Goal: Task Accomplishment & Management: Manage account settings

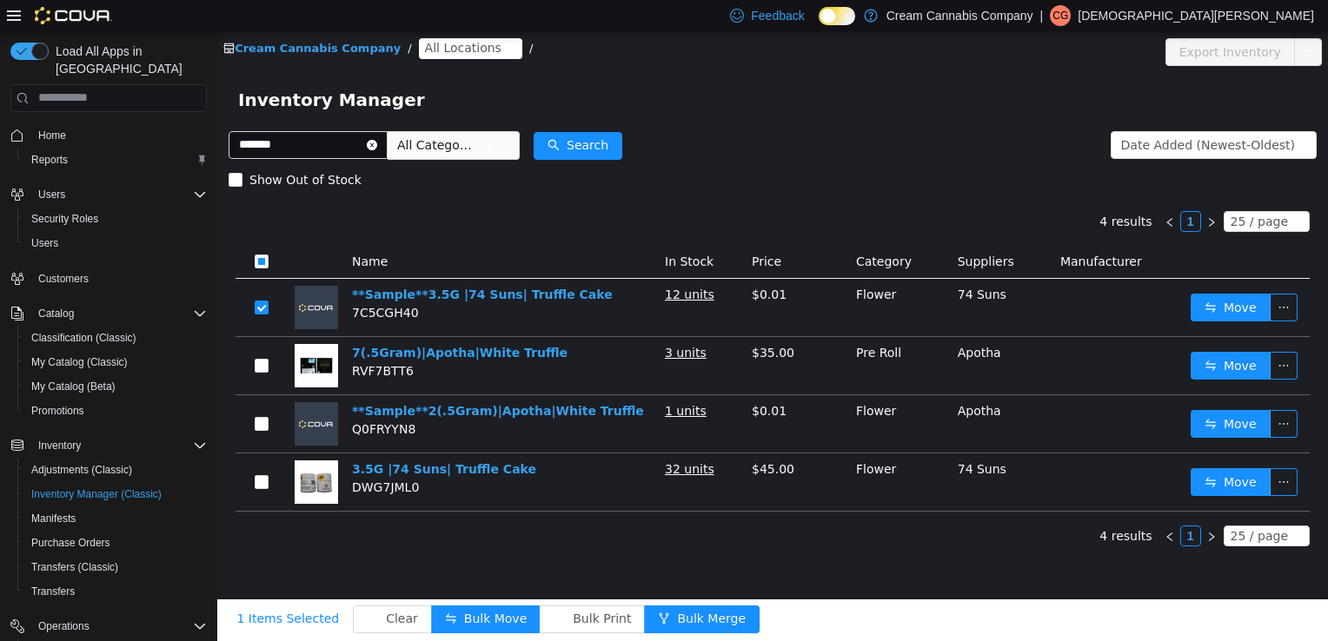
click at [841, 133] on form "******* All Categories Date Added (Newest-Oldest) Search Show Out of Stock" at bounding box center [773, 162] width 1088 height 70
click at [377, 147] on icon "icon: close-circle" at bounding box center [372, 144] width 10 height 10
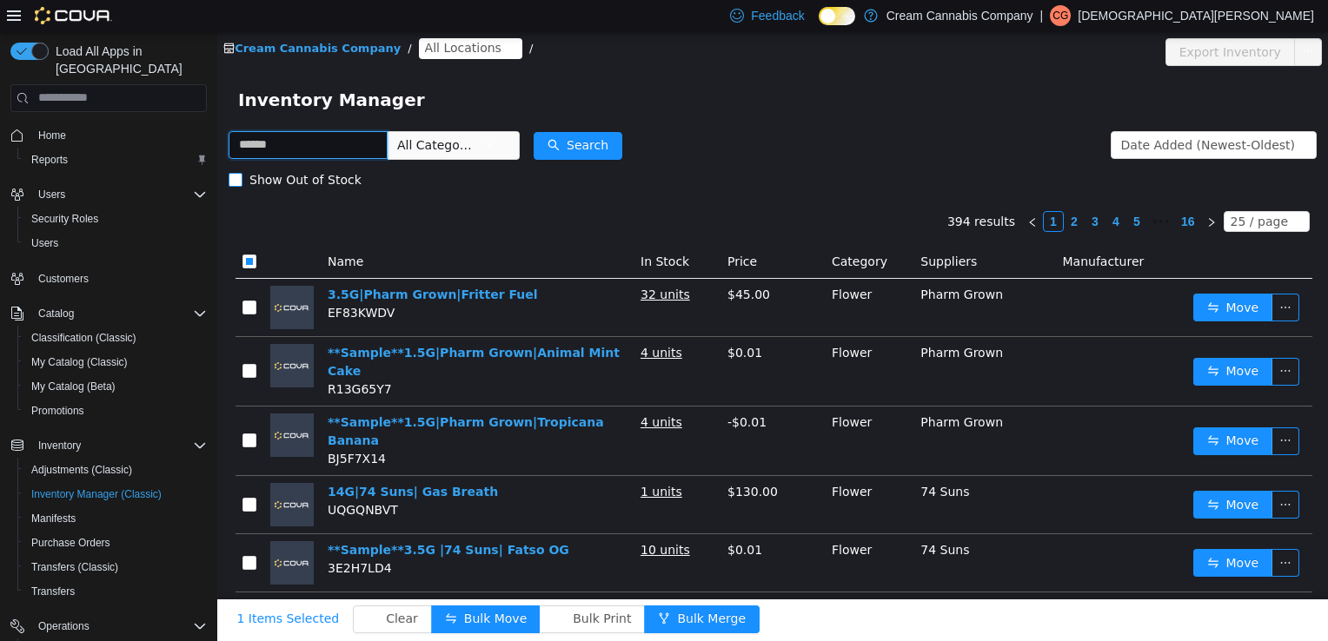
drag, startPoint x: 341, startPoint y: 169, endPoint x: 351, endPoint y: 192, distance: 24.9
click at [348, 186] on form "All Categories Date Added (Newest-Oldest) Search Show Out of Stock" at bounding box center [773, 162] width 1088 height 70
type input "*"
click at [586, 142] on button "Search" at bounding box center [577, 145] width 89 height 28
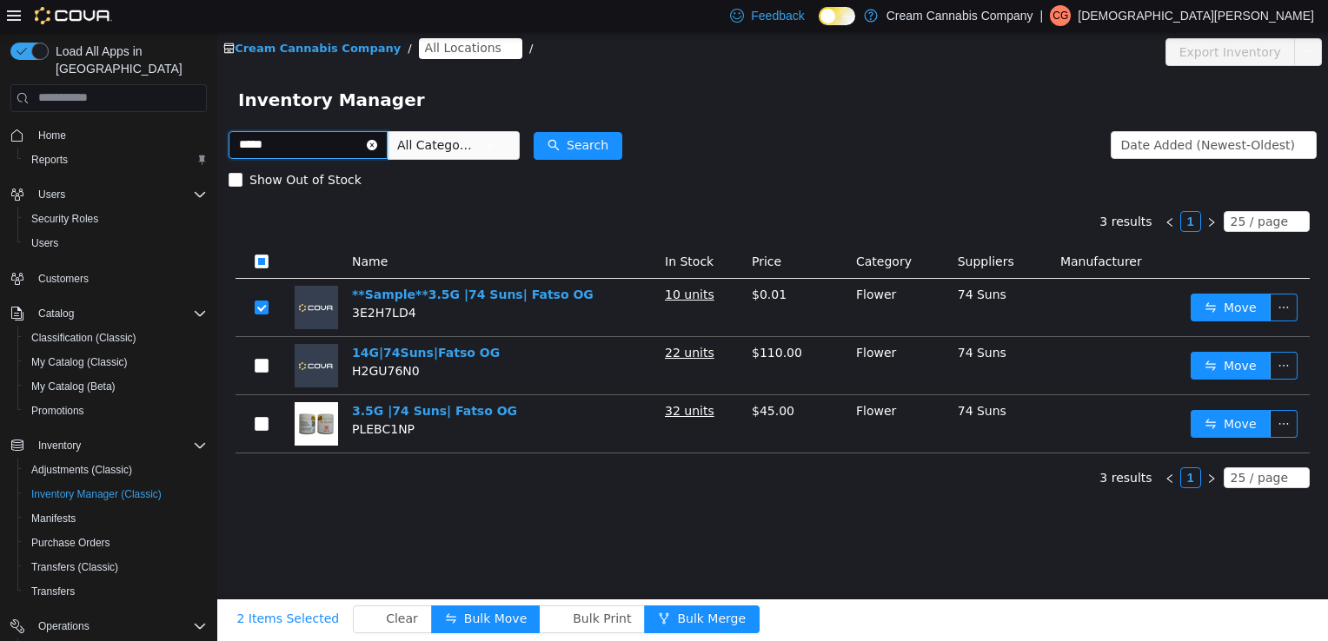
drag, startPoint x: 304, startPoint y: 156, endPoint x: 427, endPoint y: 184, distance: 126.5
click at [217, 156] on html "Cream Cannabis Company / All Locations / Export Inventory Inventory Manager ***…" at bounding box center [772, 335] width 1110 height 609
type input "*******"
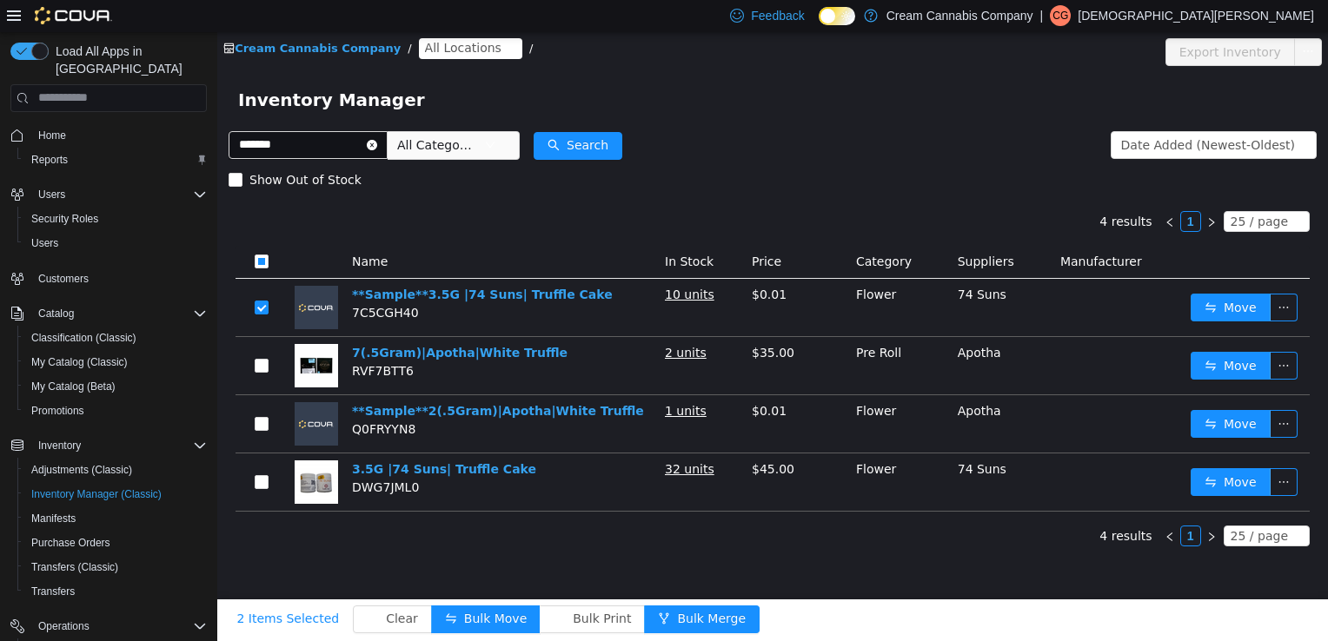
click at [377, 143] on icon "icon: close-circle" at bounding box center [372, 144] width 10 height 10
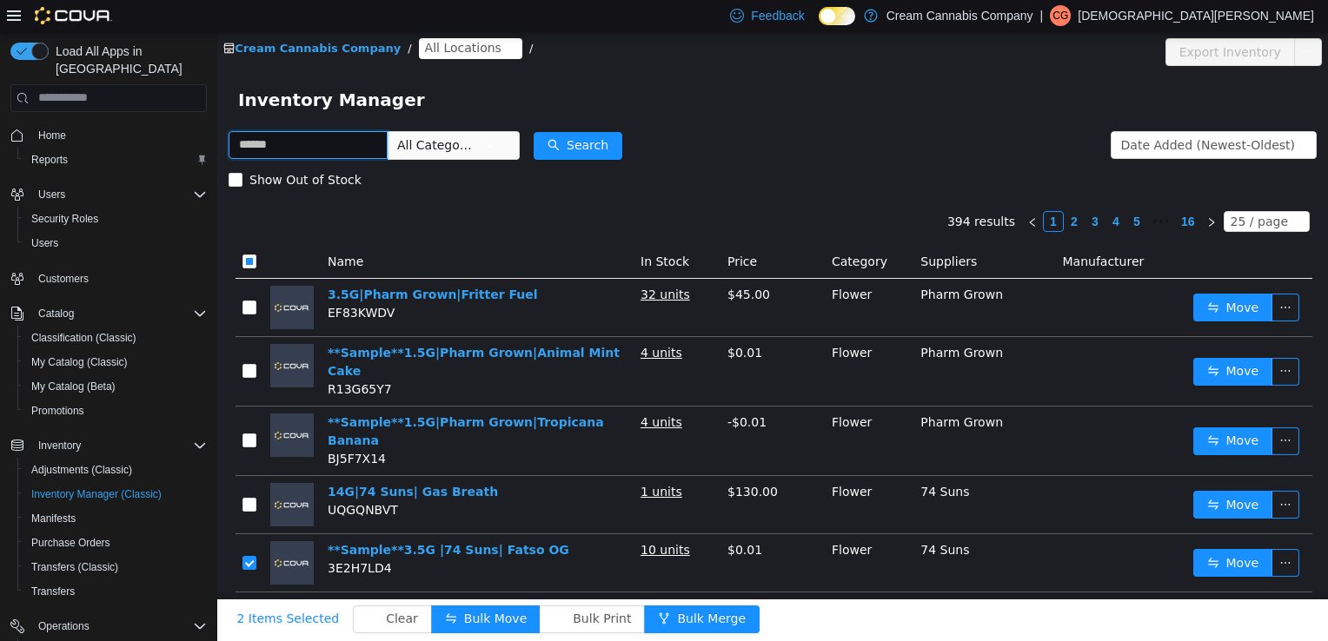
click at [361, 143] on input "text" at bounding box center [308, 144] width 159 height 28
type input "*****"
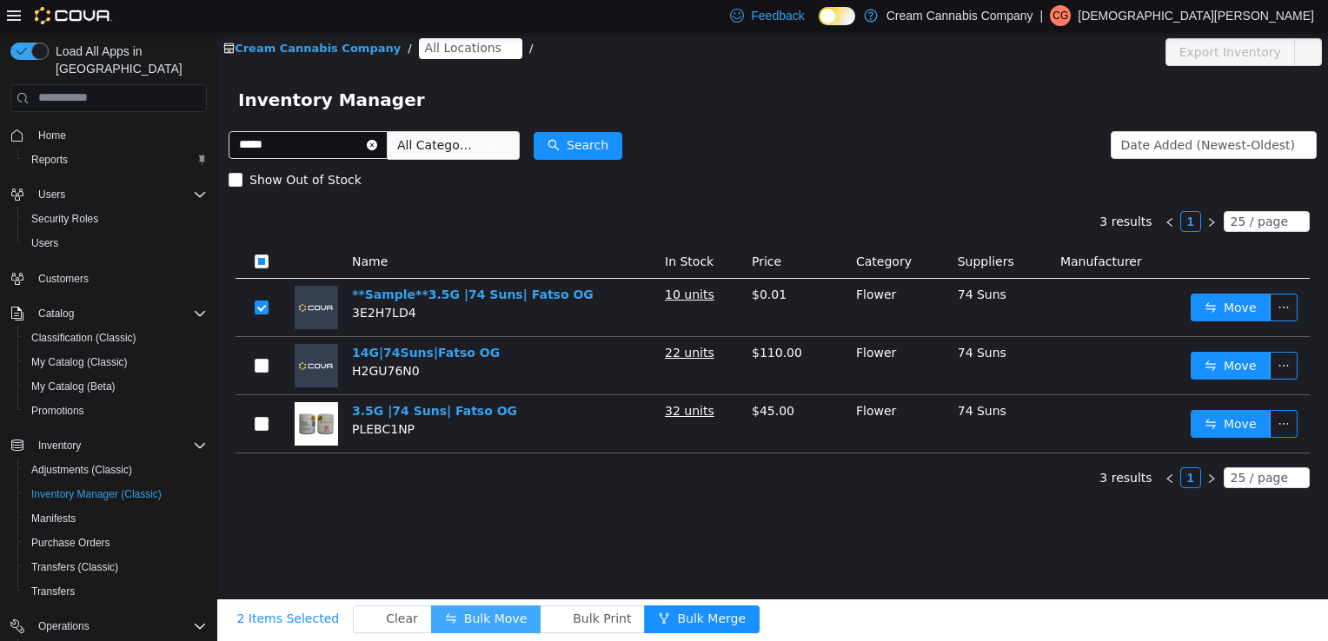
click at [449, 620] on button "Bulk Move" at bounding box center [485, 619] width 109 height 28
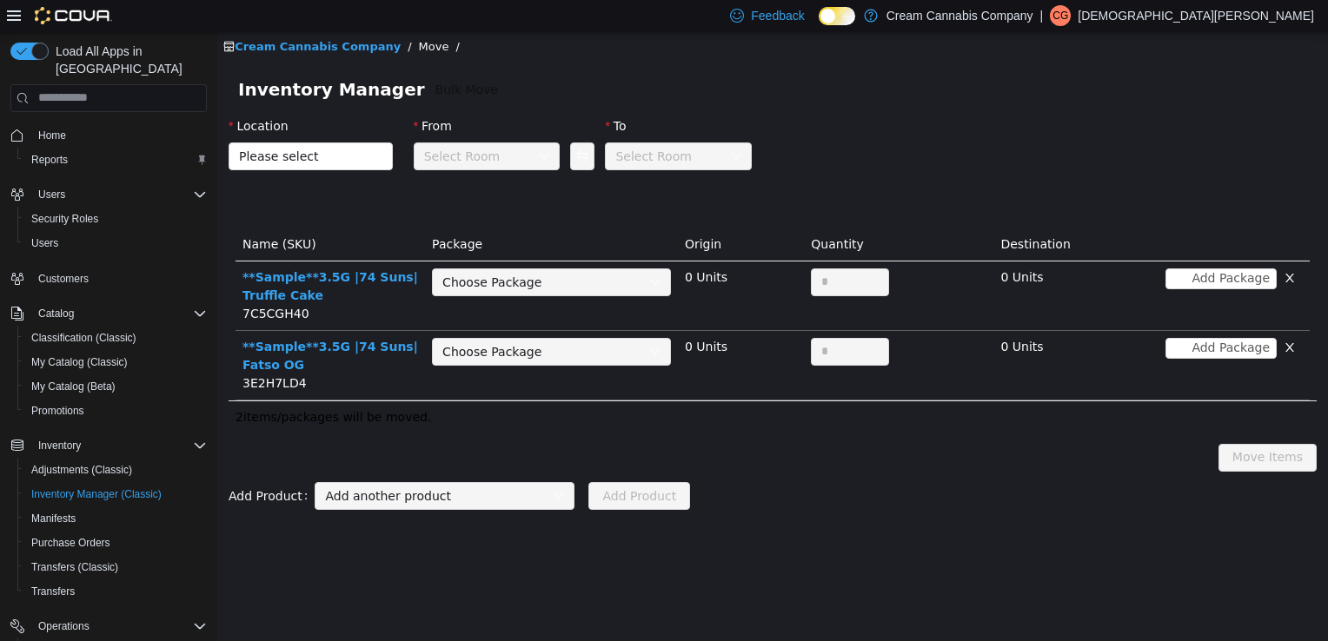
click at [560, 278] on div "Choose Package" at bounding box center [541, 281] width 199 height 17
click at [365, 171] on div "Location Please select" at bounding box center [311, 146] width 164 height 60
click at [367, 157] on span "Please select" at bounding box center [305, 155] width 132 height 26
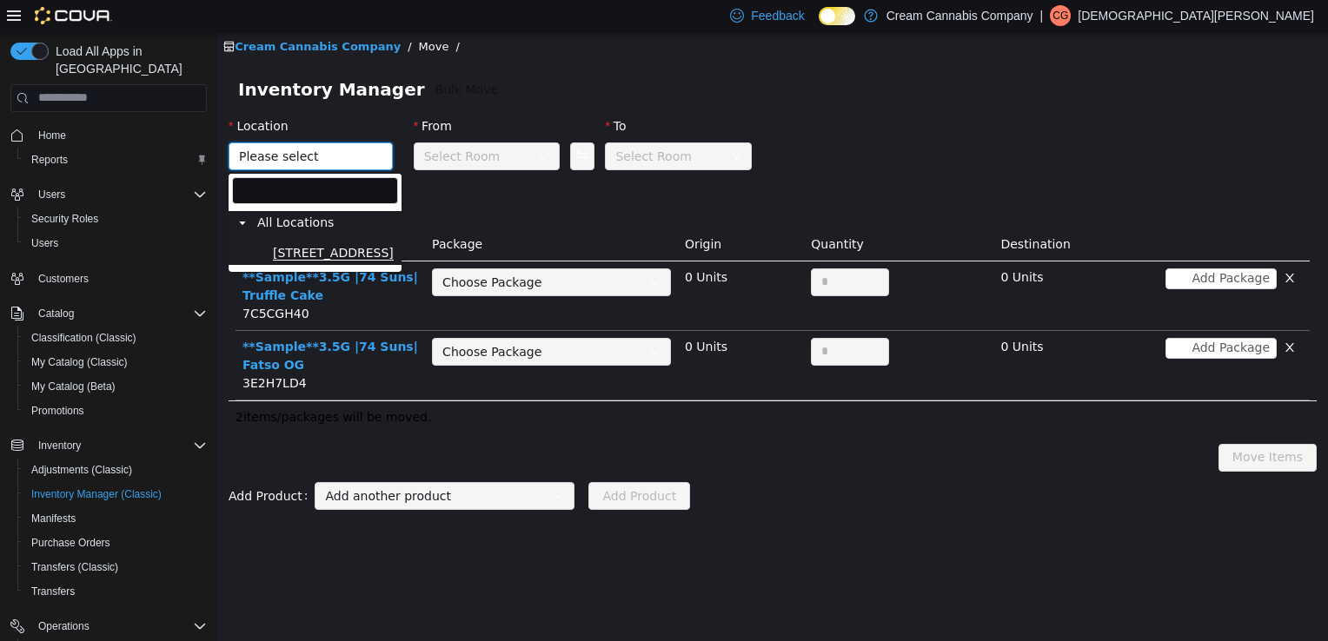
click at [323, 255] on span "[STREET_ADDRESS]" at bounding box center [333, 252] width 121 height 15
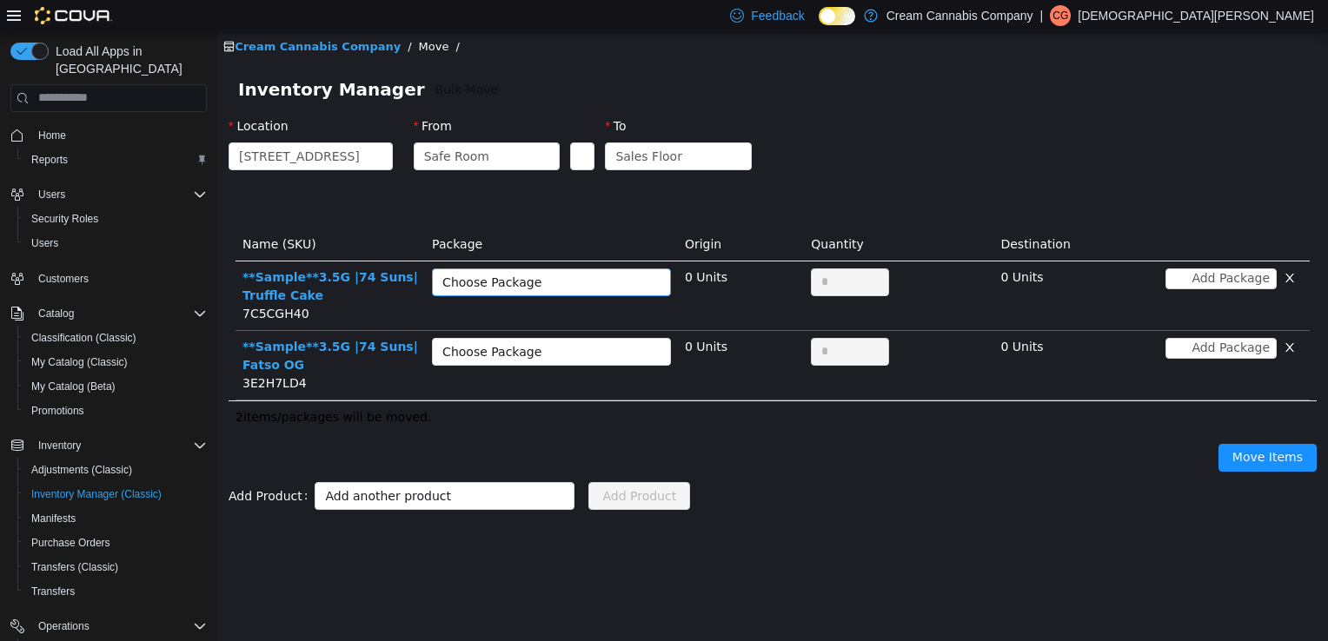
click at [569, 282] on div "Choose Package" at bounding box center [541, 281] width 199 height 17
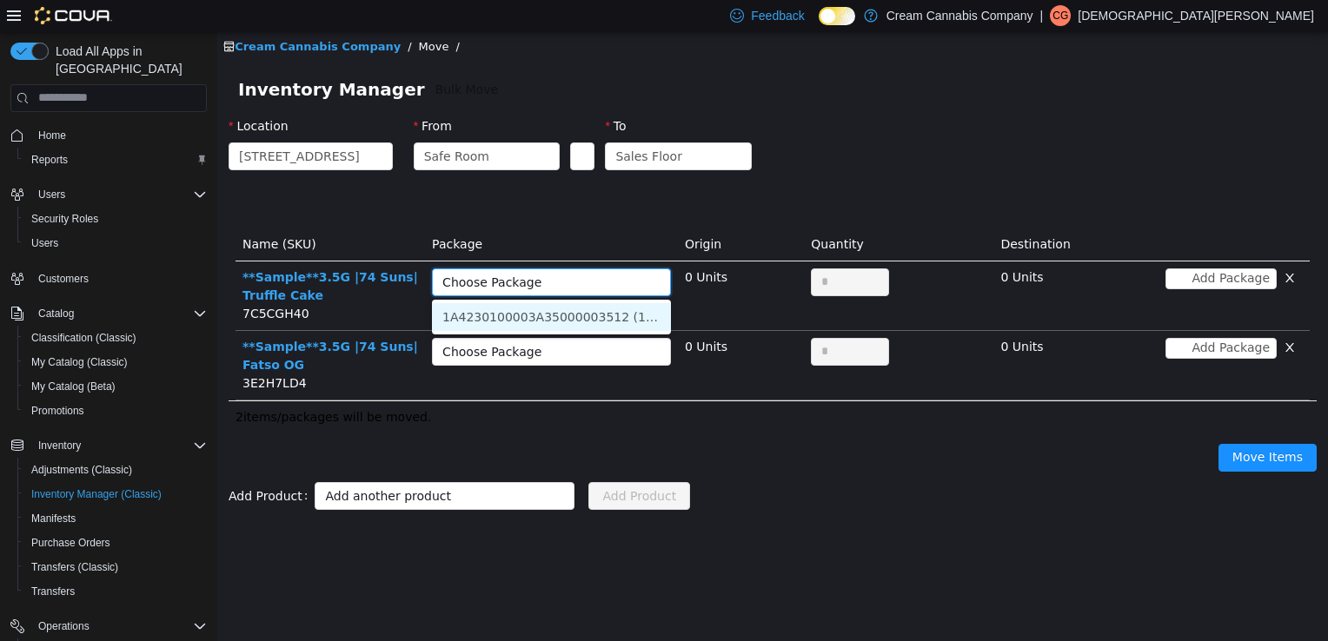
click at [552, 315] on li "1A4230100003A35000003512 (12 Units)" at bounding box center [551, 316] width 239 height 28
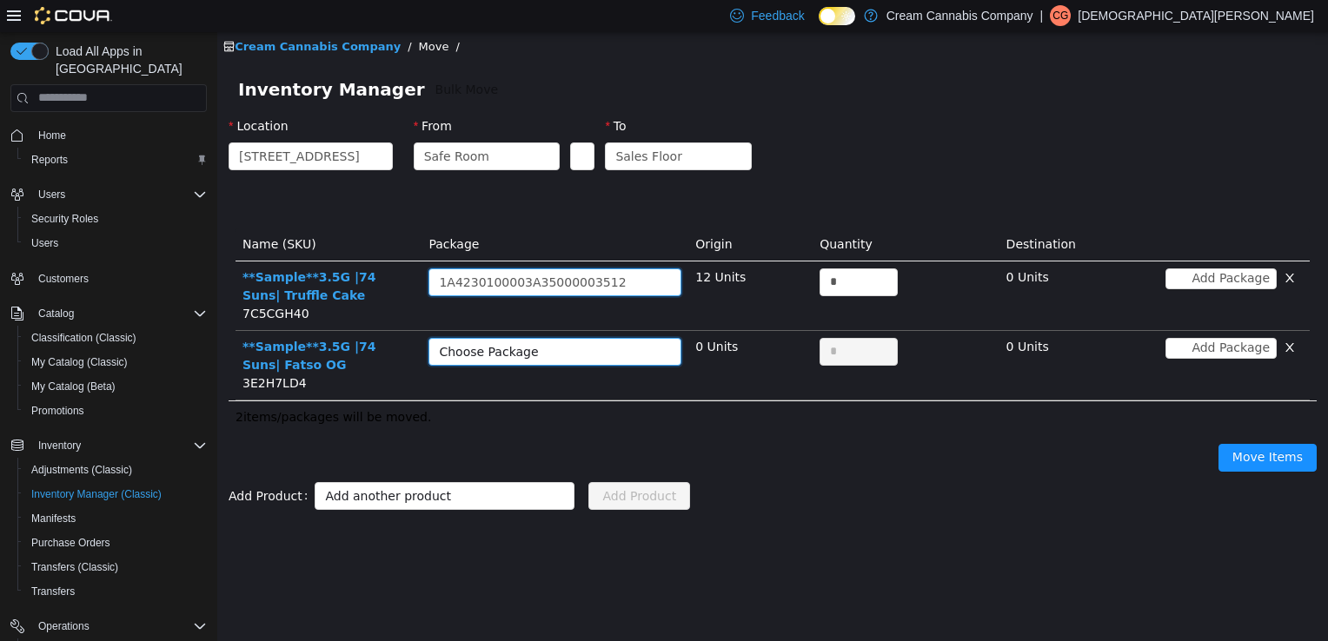
click at [556, 340] on div "Choose Package" at bounding box center [549, 351] width 221 height 26
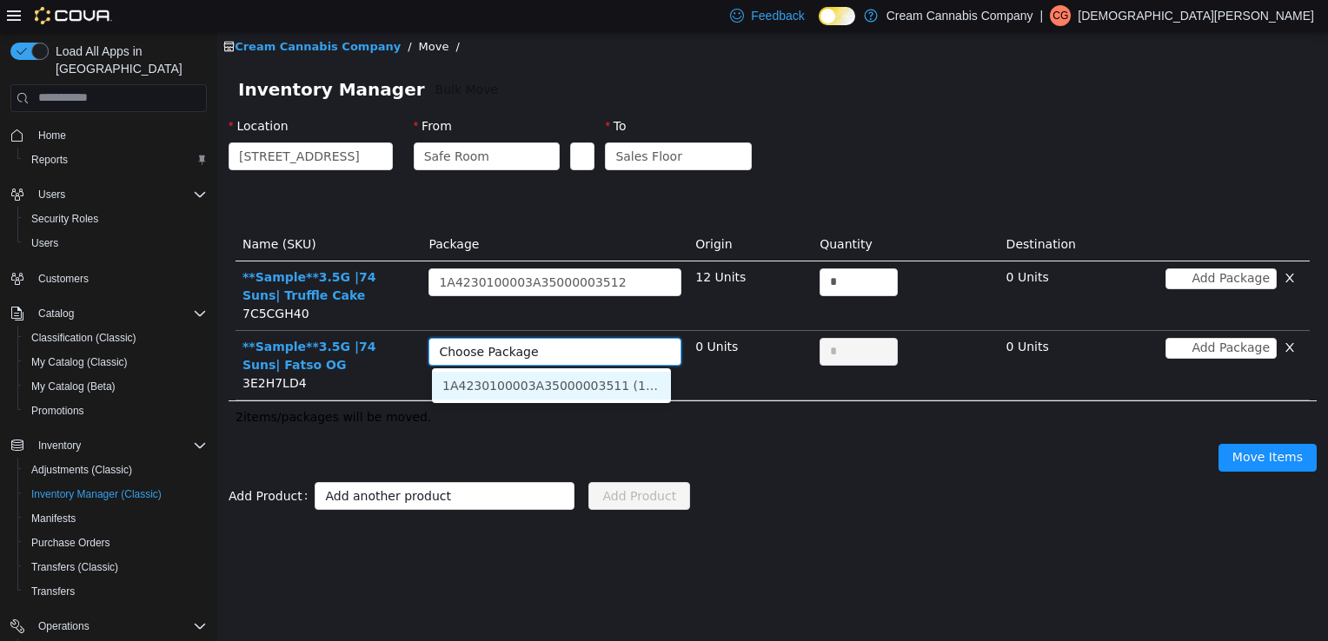
click at [573, 387] on li "1A4230100003A35000003511 (10 Units)" at bounding box center [551, 385] width 239 height 28
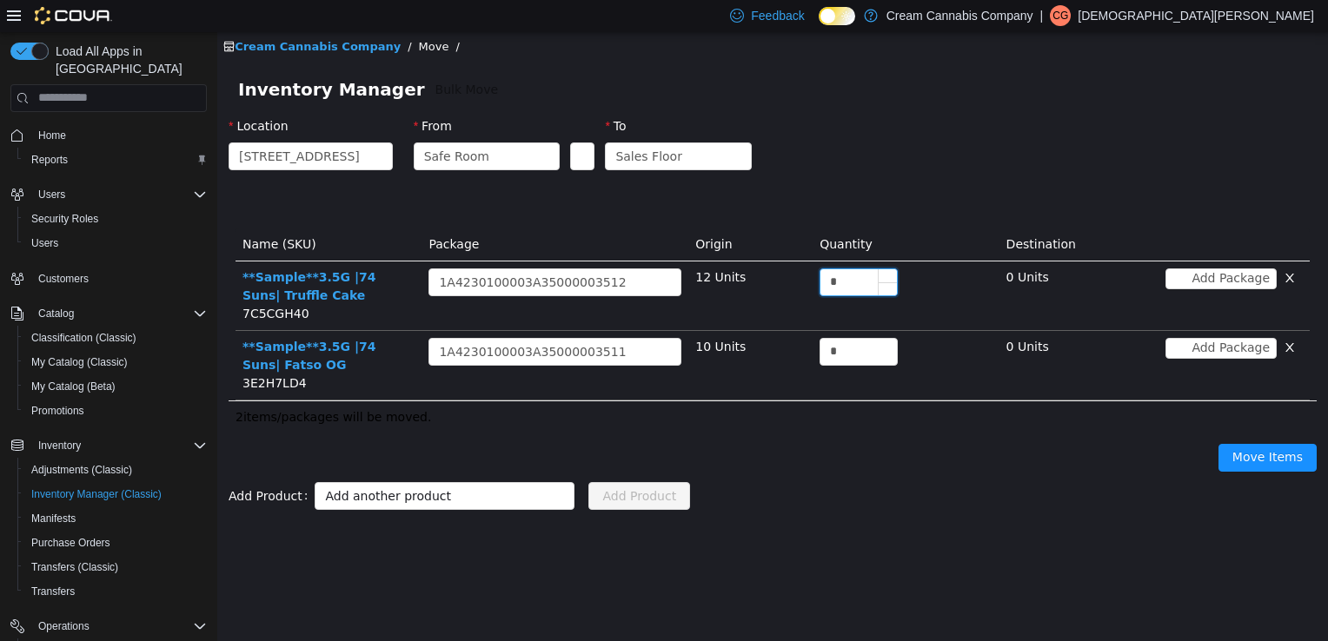
click at [843, 270] on input "*" at bounding box center [858, 281] width 76 height 26
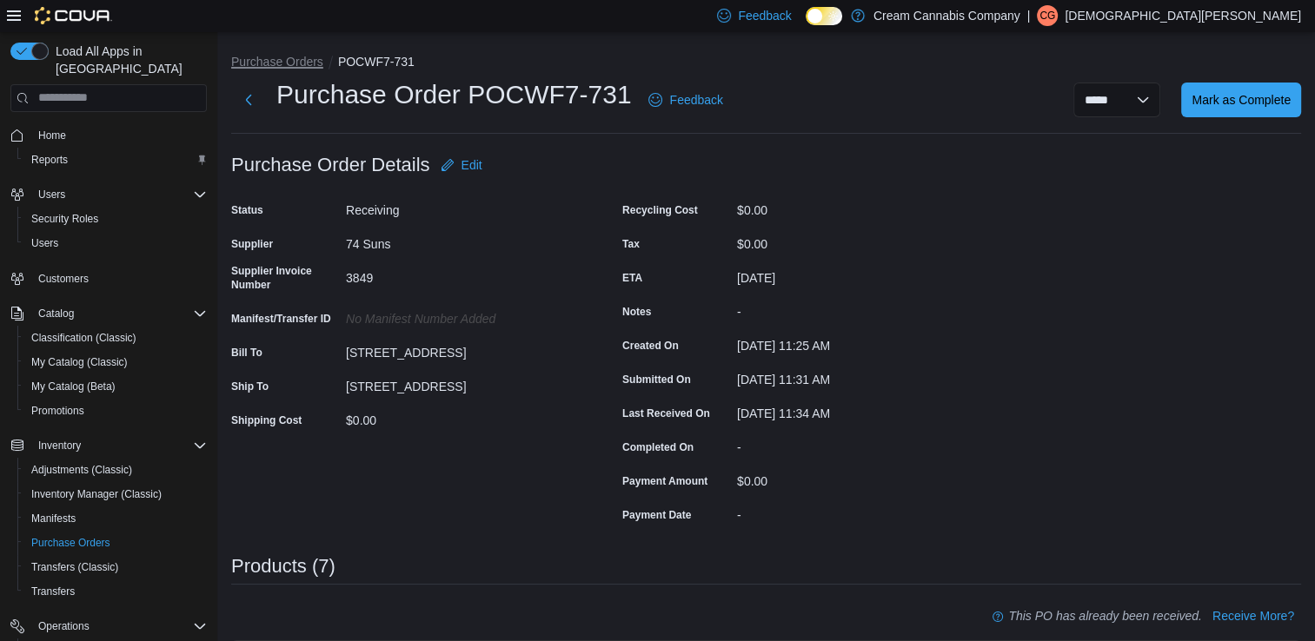
click at [297, 68] on button "Purchase Orders" at bounding box center [277, 62] width 92 height 14
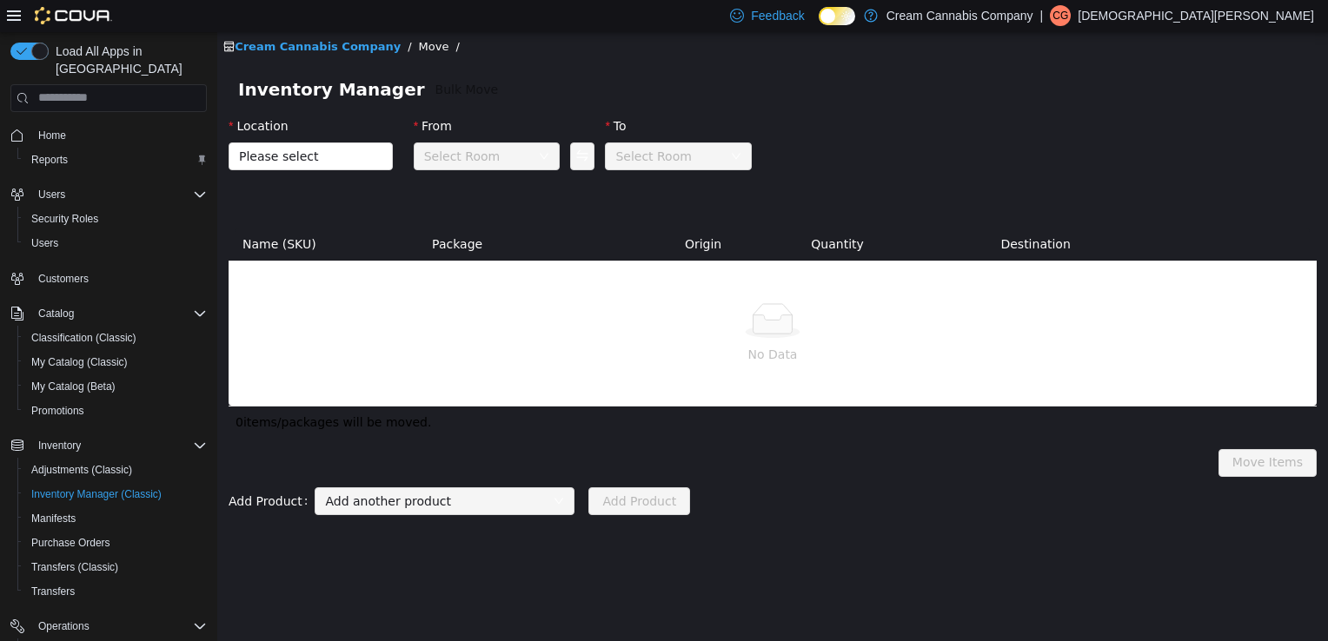
click at [453, 508] on div "Add another product" at bounding box center [439, 500] width 228 height 26
click at [335, 162] on span "Please select" at bounding box center [301, 155] width 124 height 17
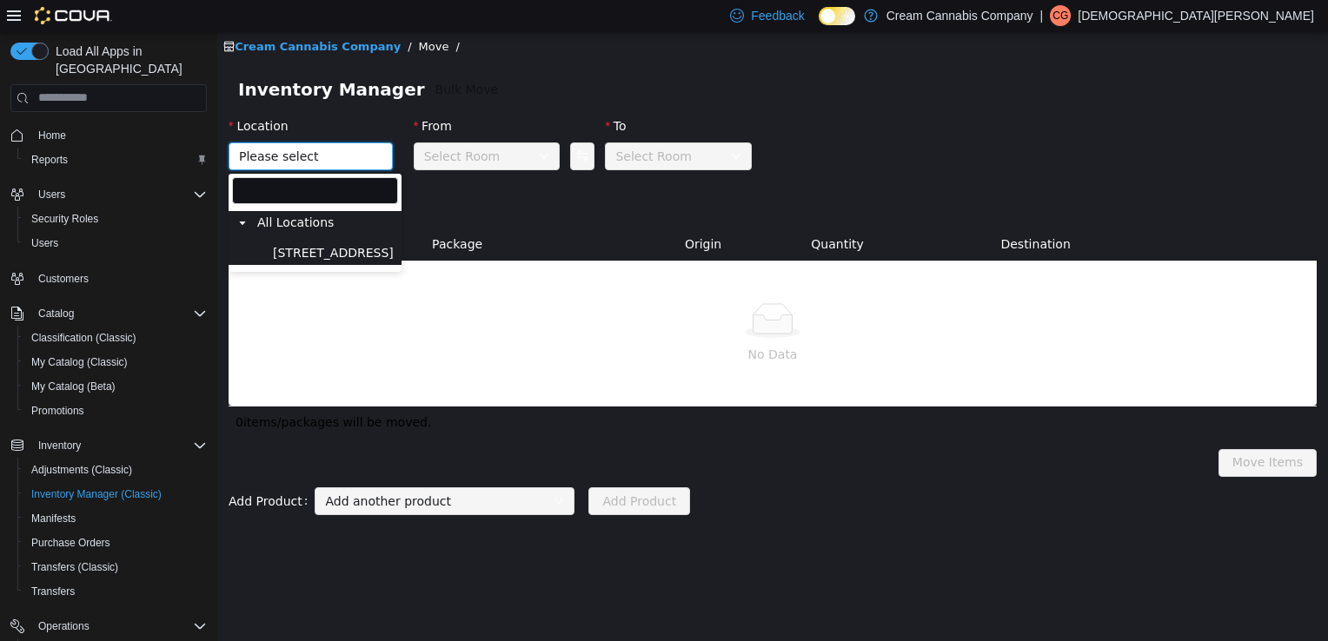
click at [327, 262] on span "[STREET_ADDRESS]" at bounding box center [332, 252] width 129 height 23
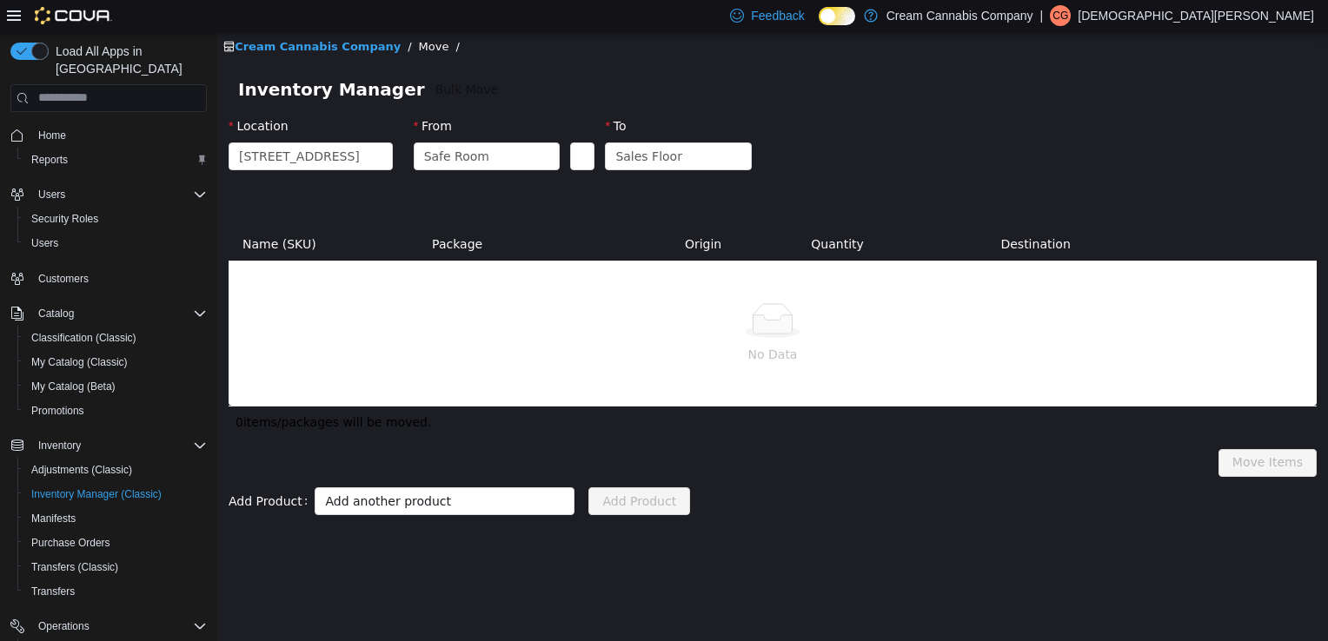
click at [431, 345] on p "No Data" at bounding box center [772, 353] width 1060 height 19
click at [341, 50] on link "Cream Cannabis Company" at bounding box center [311, 45] width 177 height 13
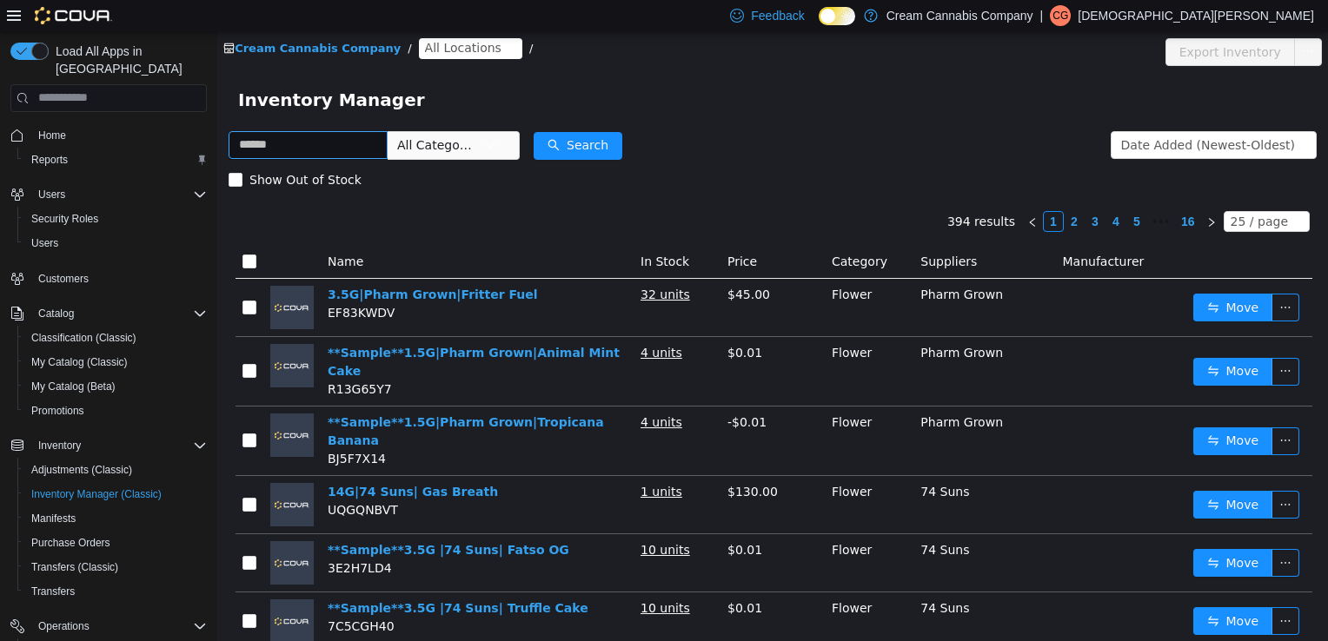
click at [334, 143] on input "text" at bounding box center [308, 144] width 159 height 28
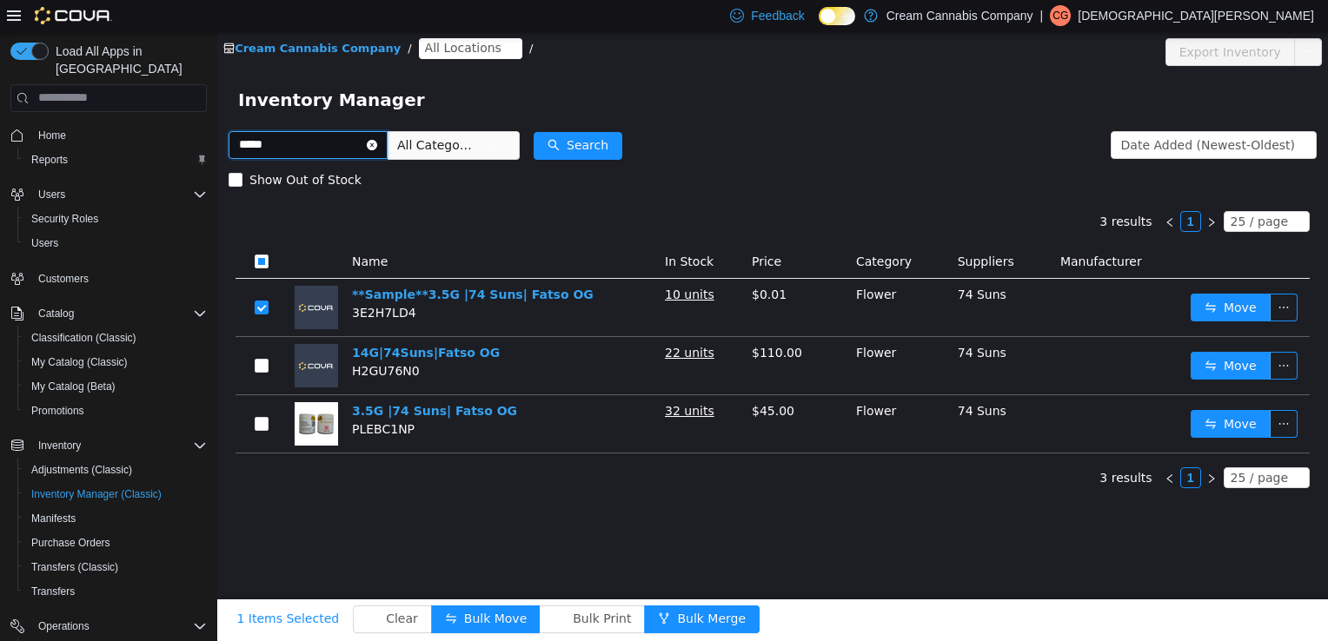
drag, startPoint x: 310, startPoint y: 147, endPoint x: 163, endPoint y: 126, distance: 148.3
click at [217, 126] on html "Cream Cannabis Company / All Locations / Export Inventory Inventory Manager ***…" at bounding box center [772, 335] width 1110 height 609
type input "*******"
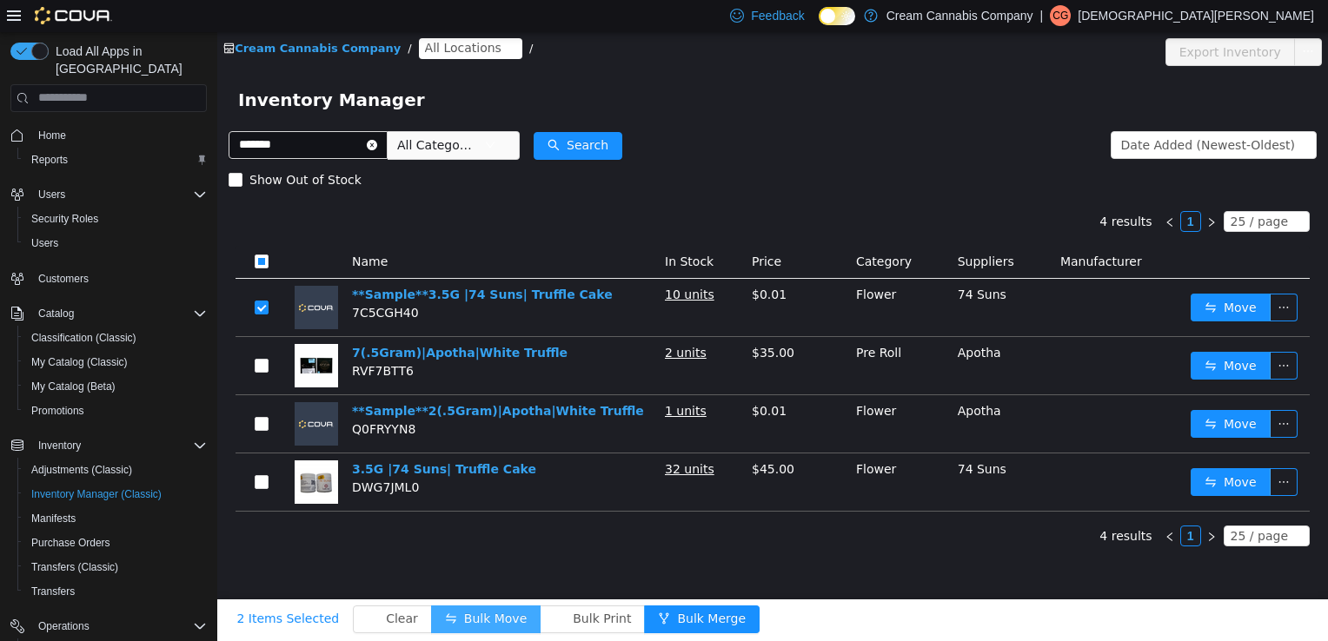
click at [459, 619] on button "Bulk Move" at bounding box center [485, 619] width 109 height 28
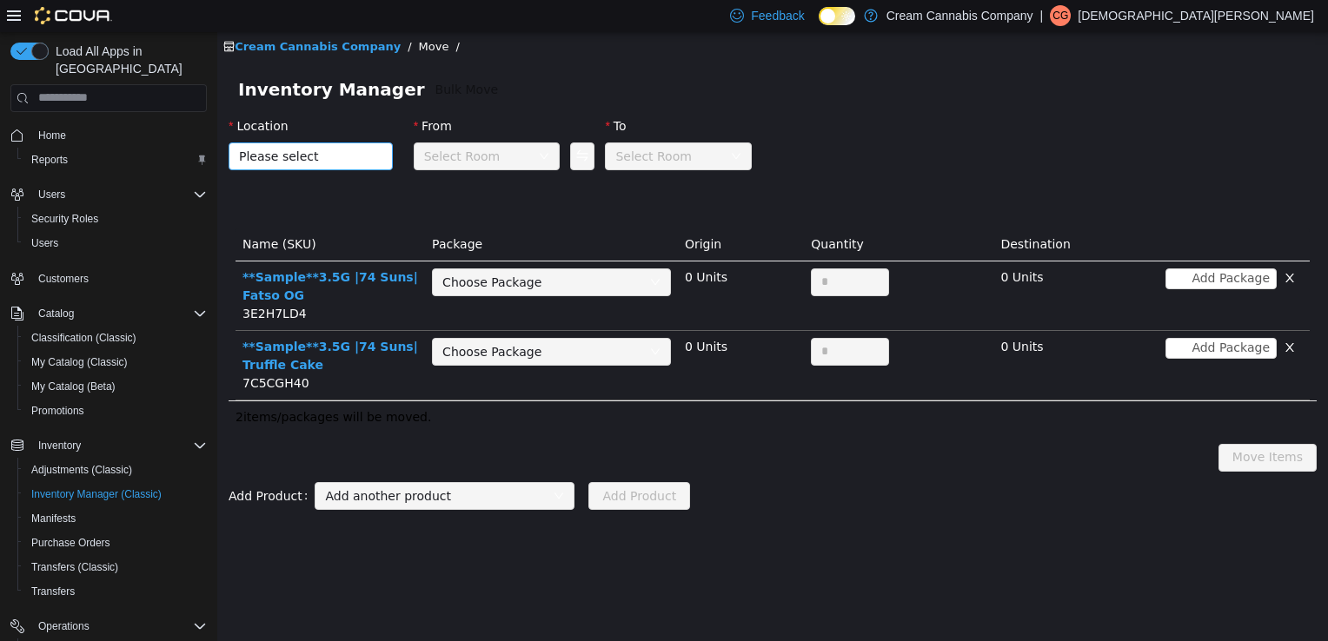
click at [366, 155] on span "Please select" at bounding box center [305, 155] width 132 height 26
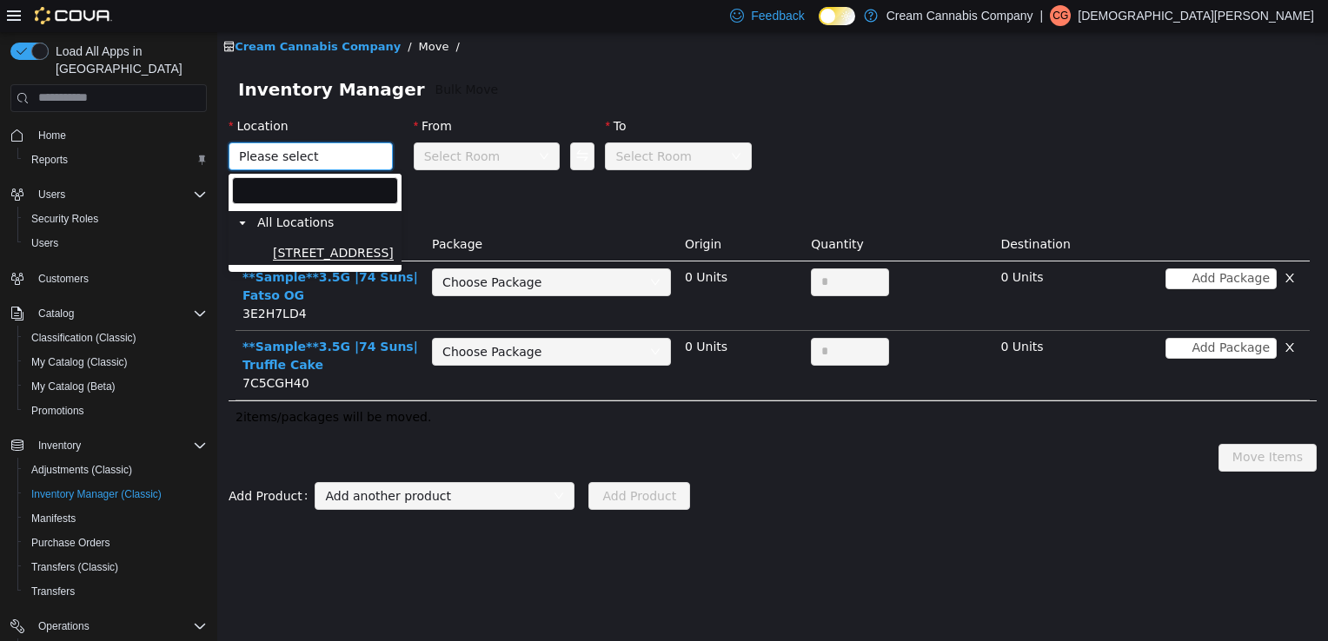
click at [372, 260] on span "[STREET_ADDRESS]" at bounding box center [333, 252] width 121 height 15
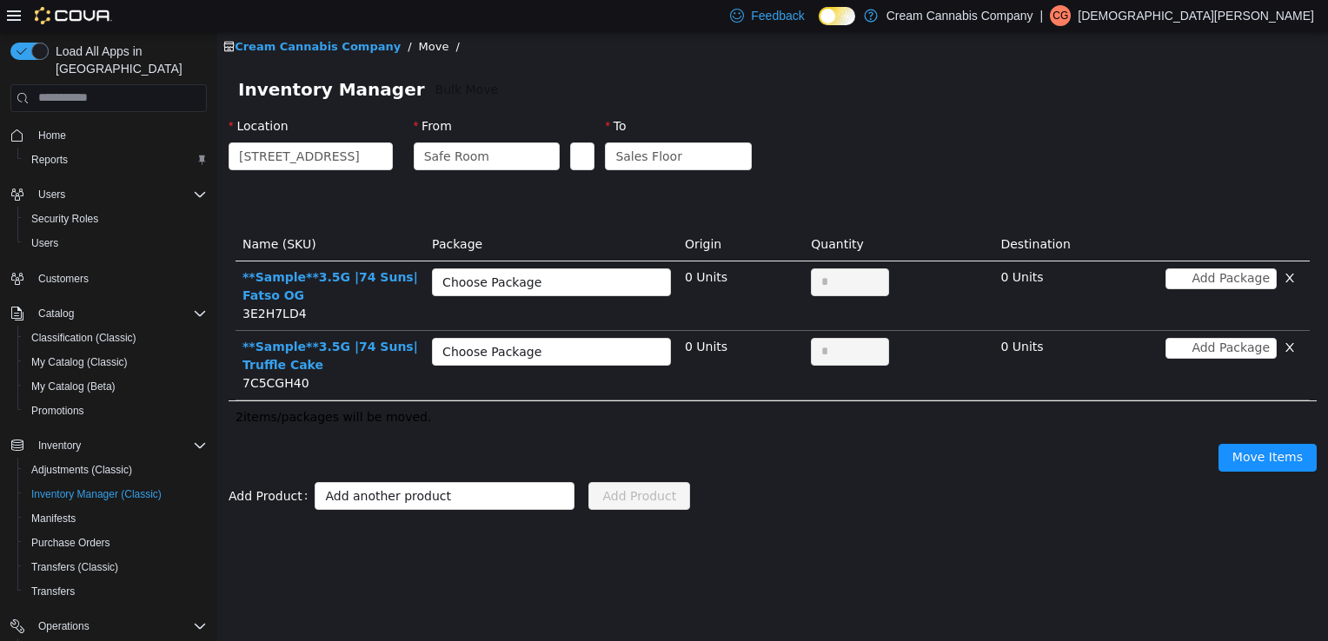
click at [553, 288] on div "Choose Package" at bounding box center [541, 281] width 199 height 17
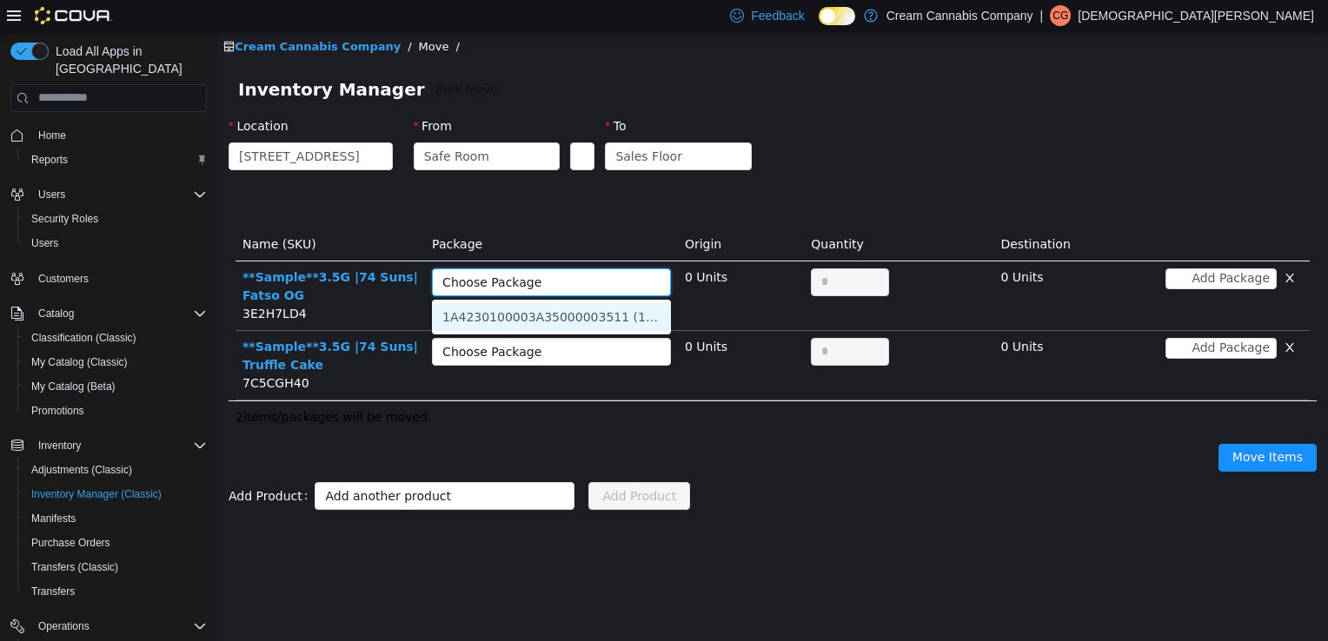
click at [570, 318] on li "1A4230100003A35000003511 (10 Units)" at bounding box center [551, 316] width 239 height 28
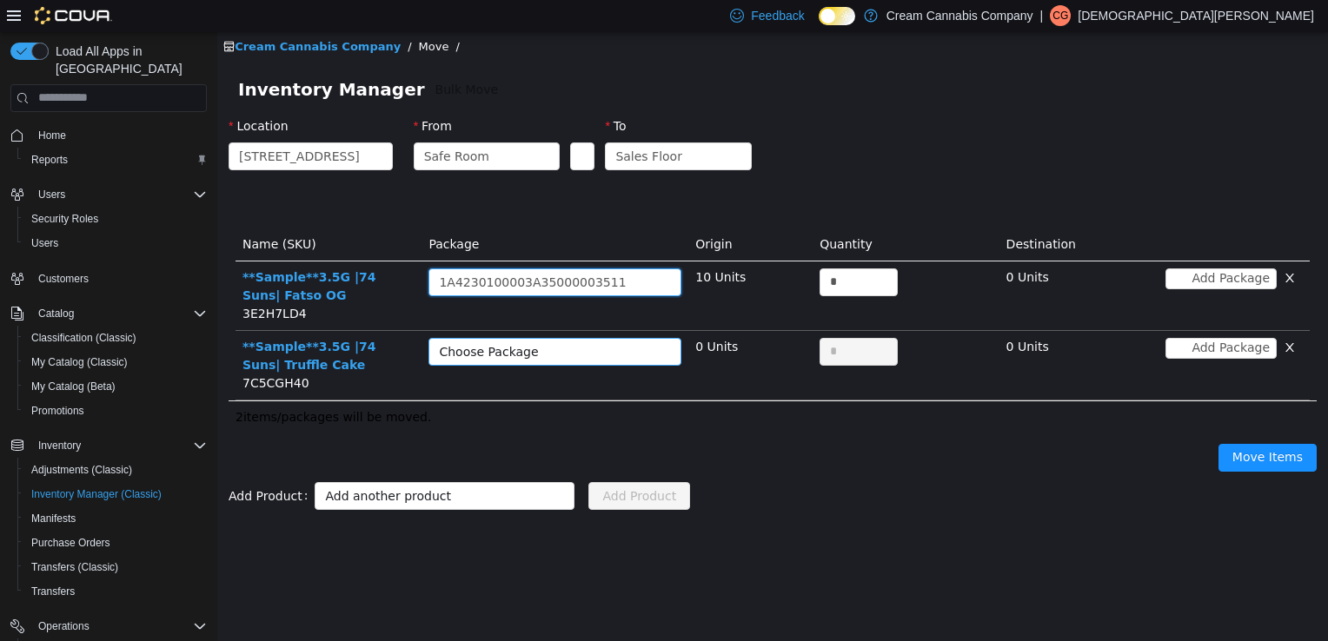
click at [567, 342] on div "Choose Package" at bounding box center [545, 350] width 213 height 17
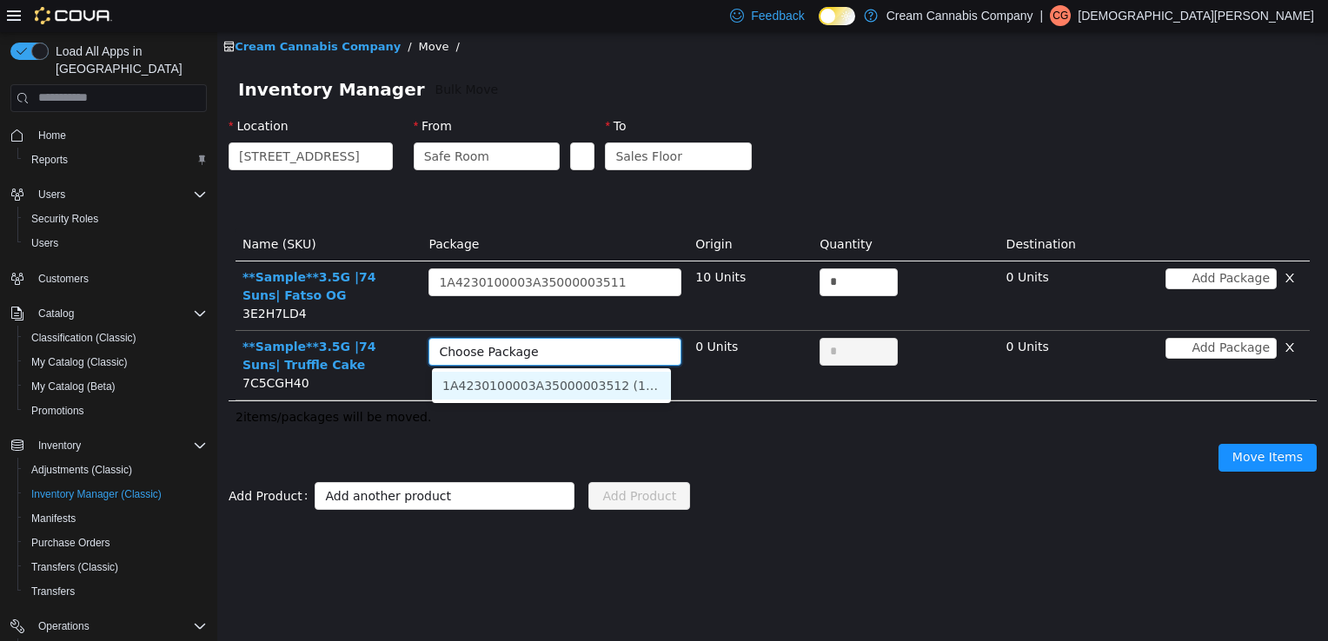
click at [578, 394] on li "1A4230100003A35000003512 (10 Units)" at bounding box center [551, 385] width 239 height 28
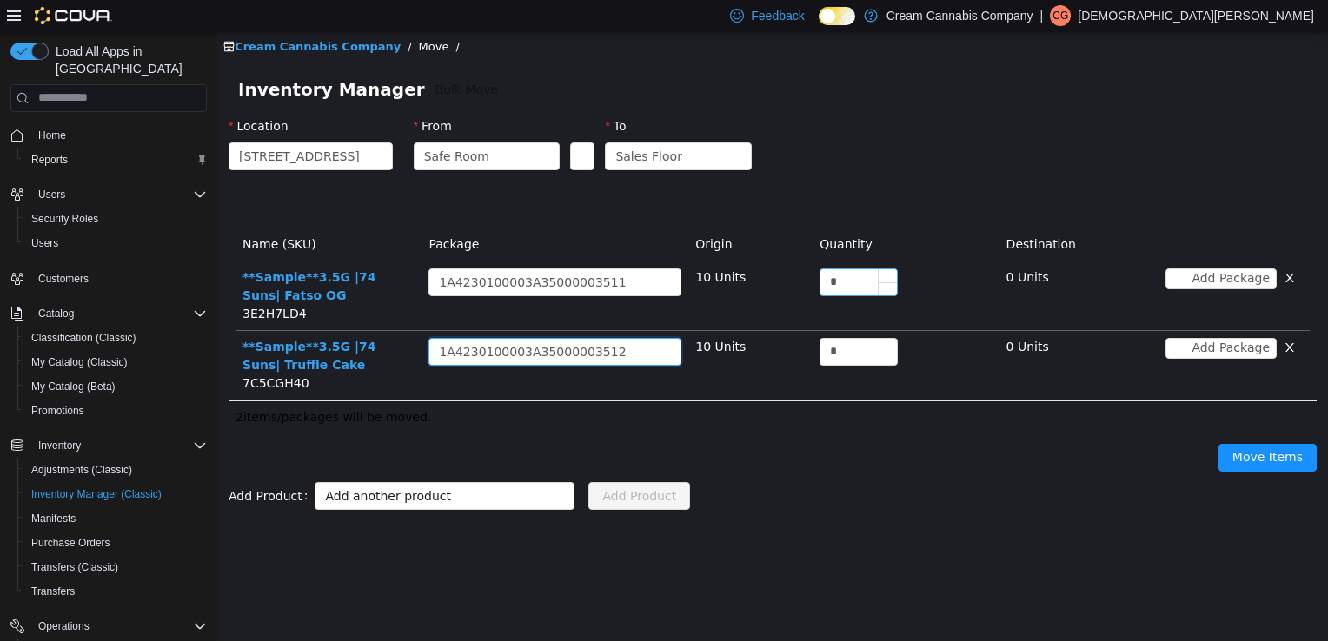
click at [845, 277] on input "*" at bounding box center [858, 281] width 76 height 26
type input "*"
click at [847, 359] on input "*" at bounding box center [858, 351] width 76 height 26
type input "*"
click at [1272, 460] on button "Move Items" at bounding box center [1267, 457] width 98 height 28
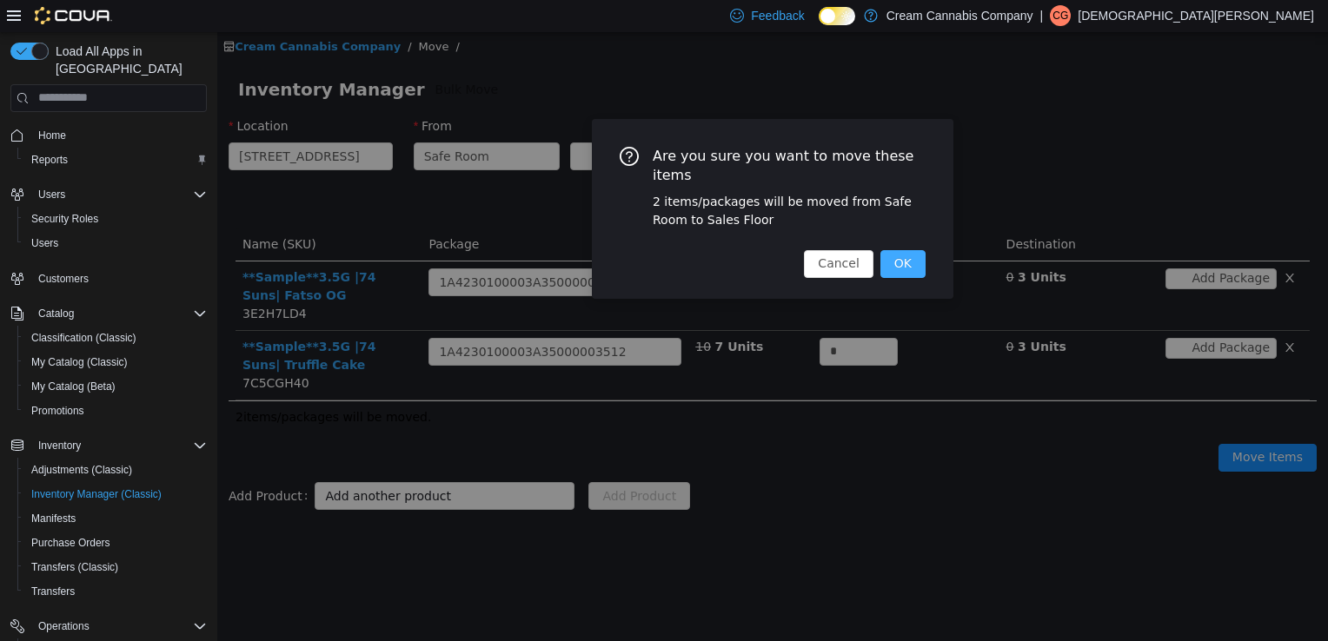
click at [897, 249] on button "OK" at bounding box center [902, 263] width 45 height 28
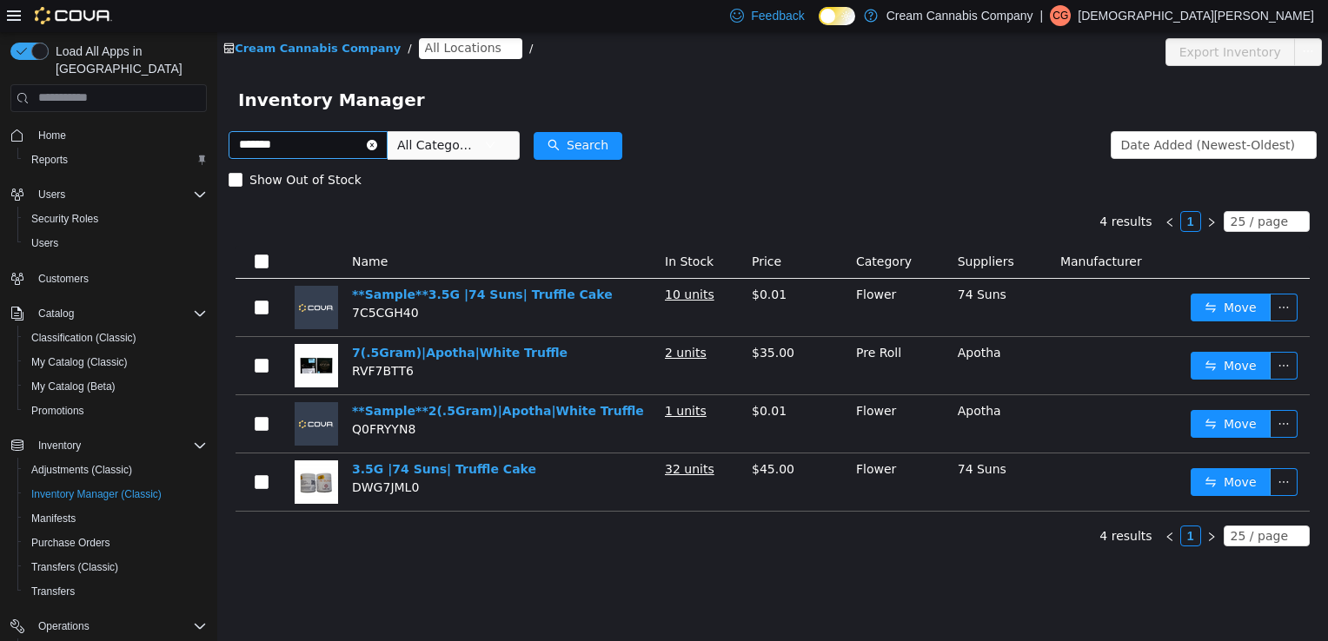
click at [382, 152] on input "*******" at bounding box center [308, 144] width 159 height 28
click at [377, 142] on icon "icon: close-circle" at bounding box center [372, 144] width 10 height 10
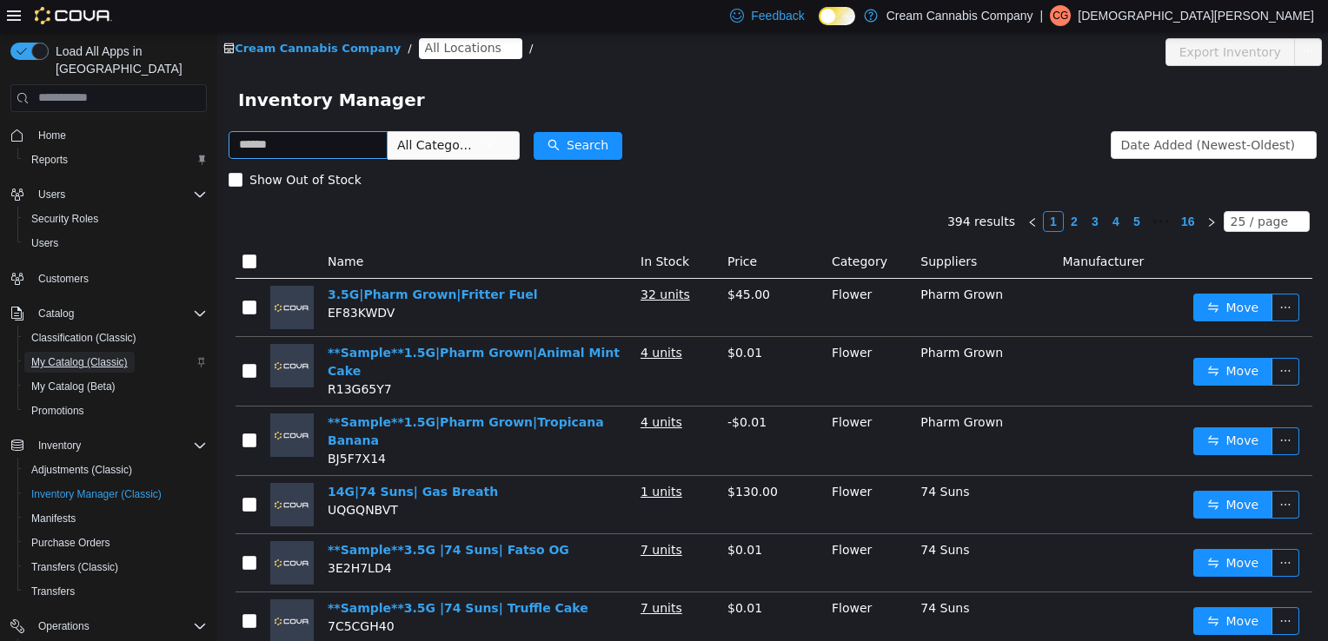
click at [92, 355] on span "My Catalog (Classic)" at bounding box center [79, 362] width 96 height 14
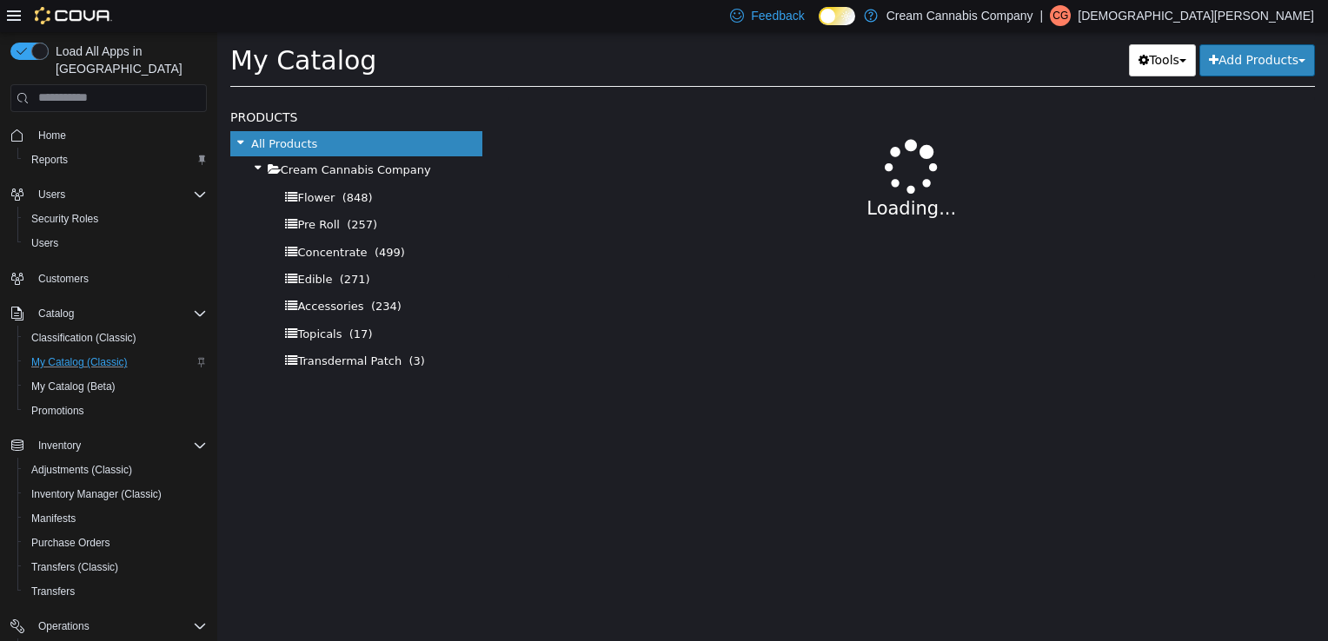
select select "**********"
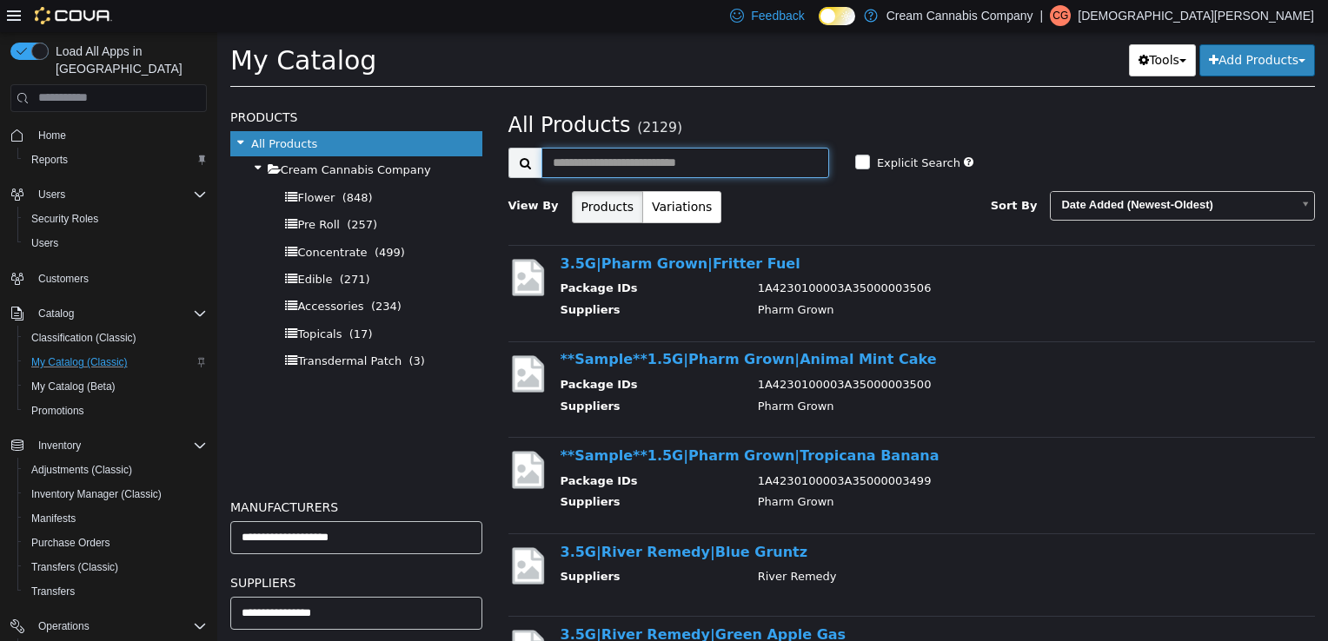
click at [610, 157] on input "text" at bounding box center [685, 162] width 288 height 30
type input "******"
select select "**********"
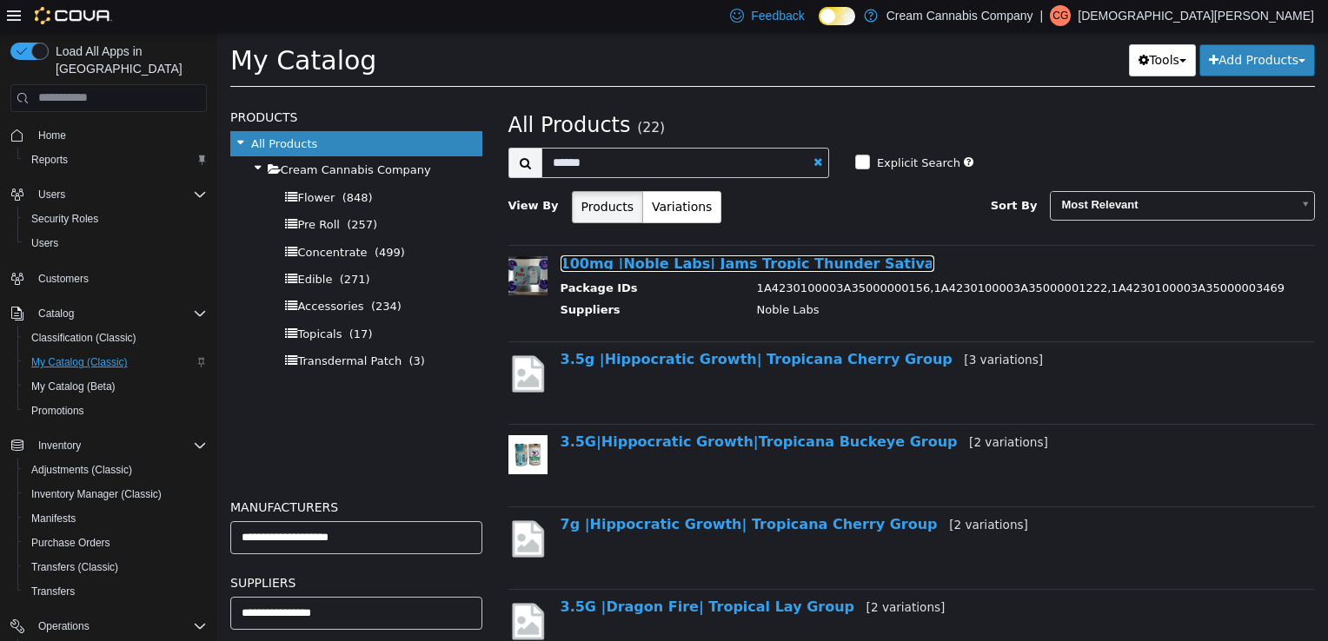
click at [838, 258] on link "100mg |Noble Labs| Jams Tropic Thunder Sativa" at bounding box center [747, 263] width 374 height 17
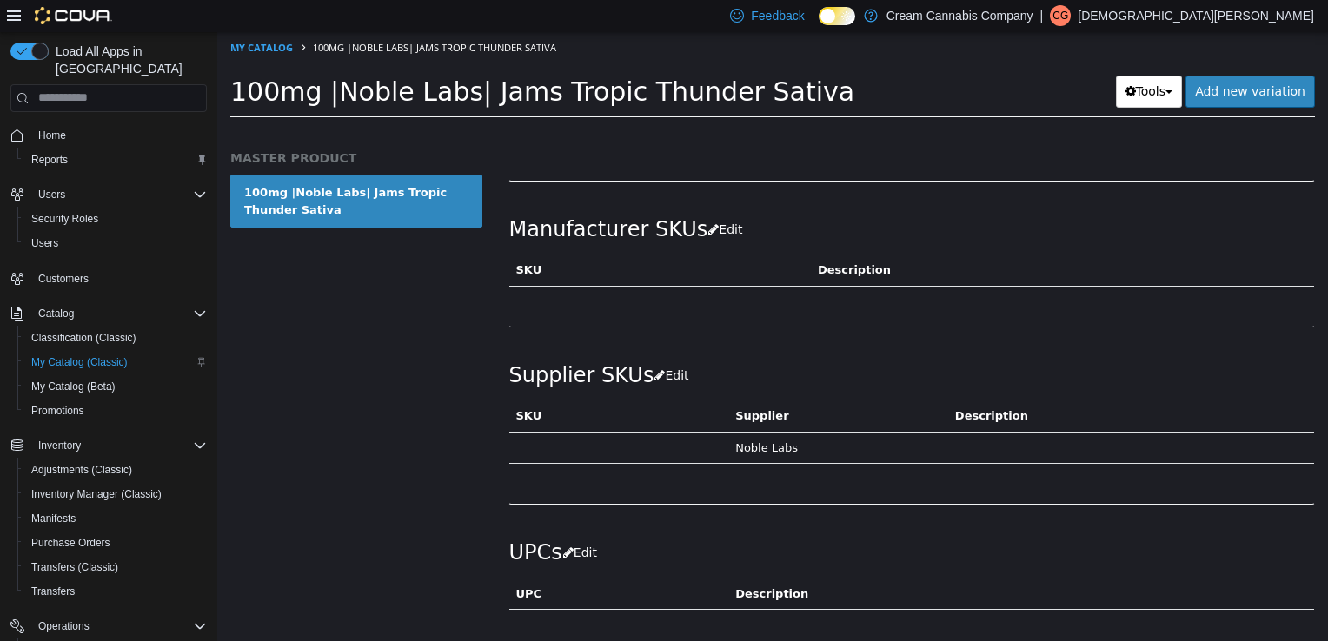
scroll to position [1076, 0]
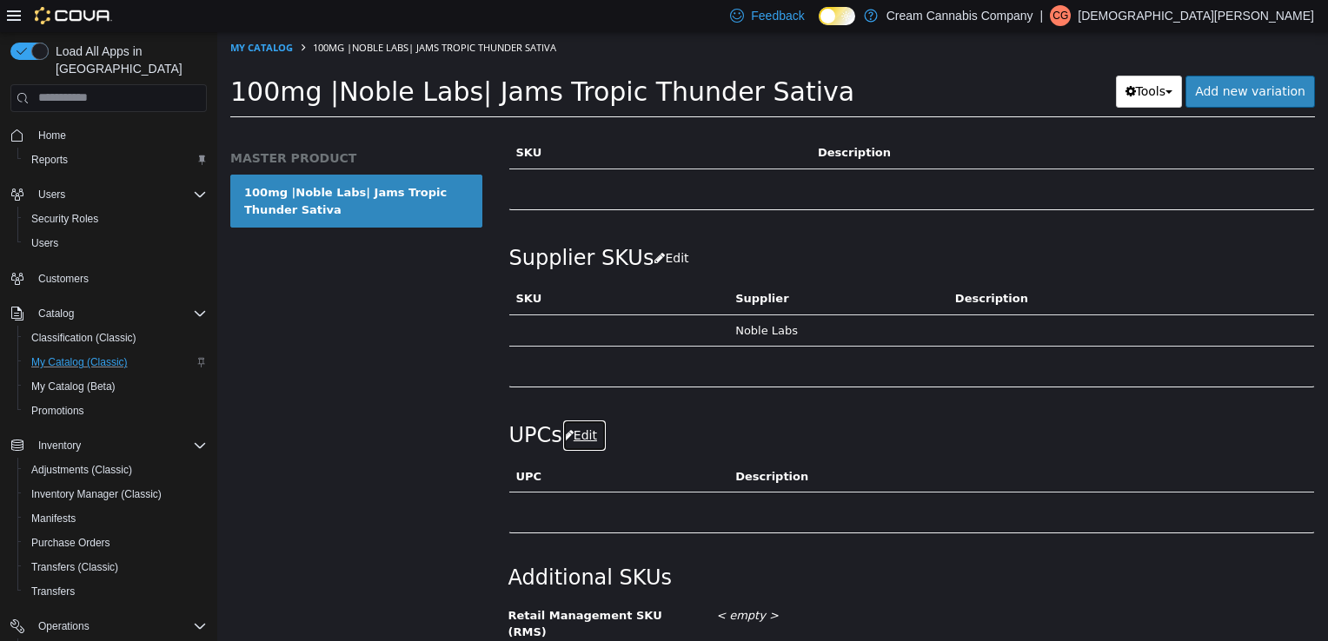
click at [570, 442] on button "Edit" at bounding box center [584, 435] width 44 height 32
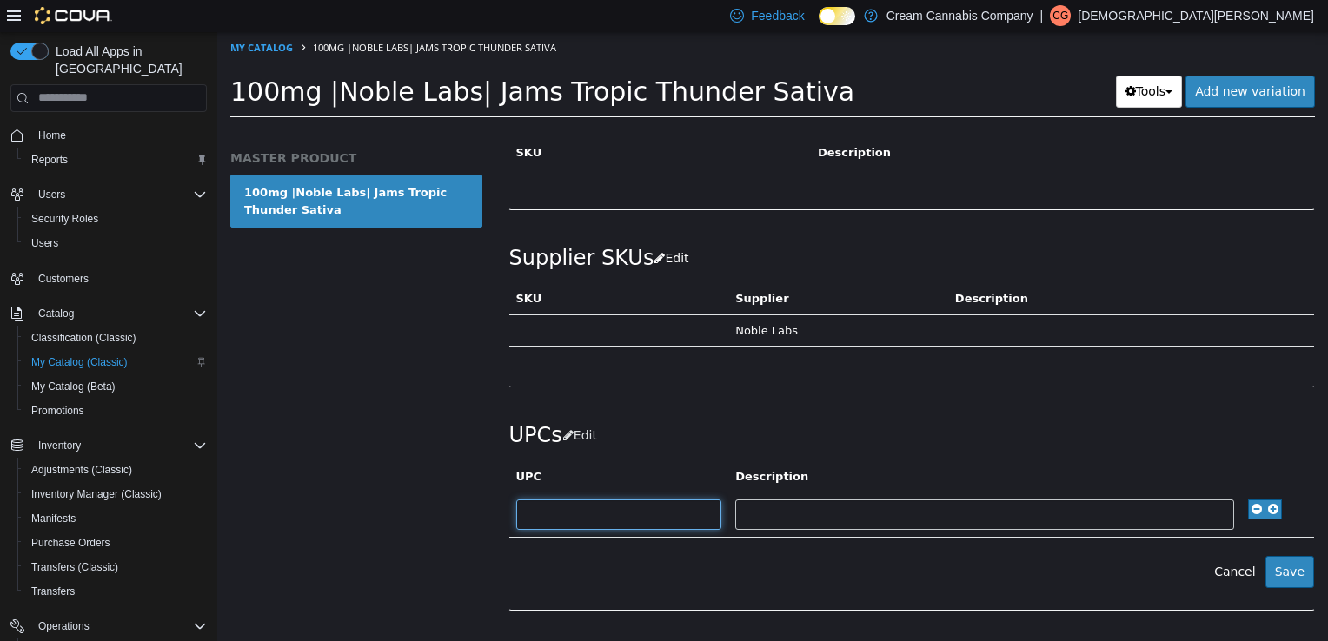
click at [572, 517] on input "text" at bounding box center [619, 514] width 206 height 30
type input "**********"
click at [1276, 574] on button "Save" at bounding box center [1289, 571] width 49 height 32
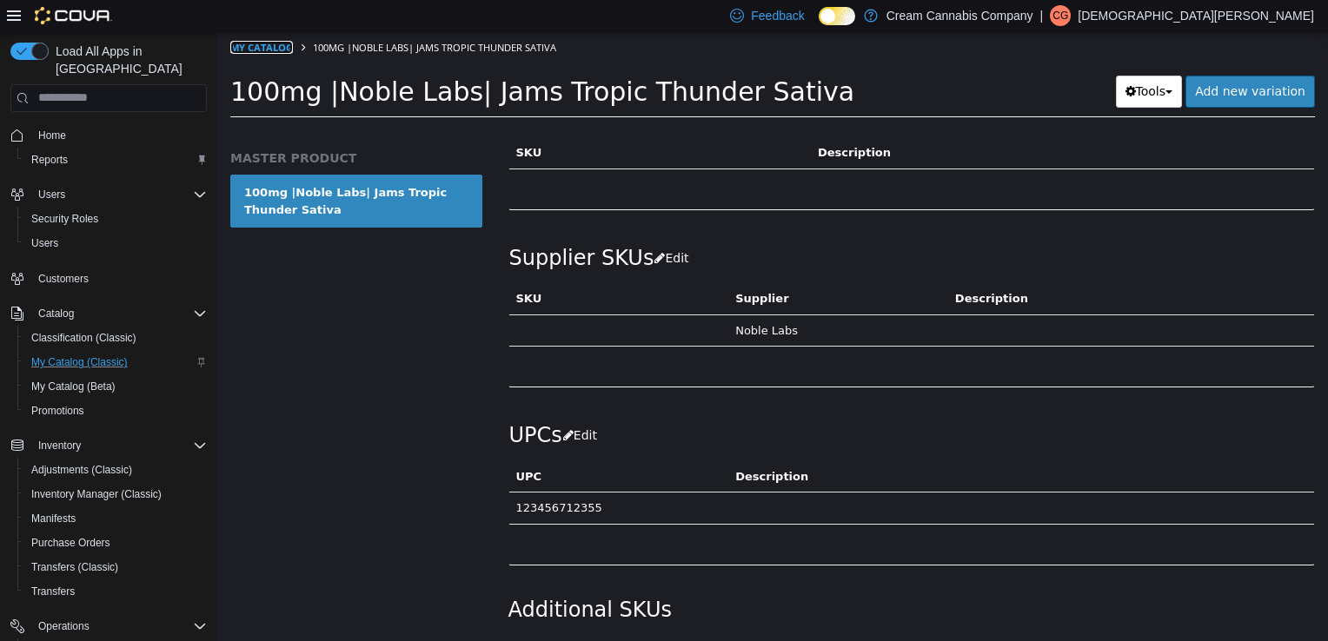
click at [282, 43] on link "My Catalog" at bounding box center [261, 46] width 63 height 13
select select "**********"
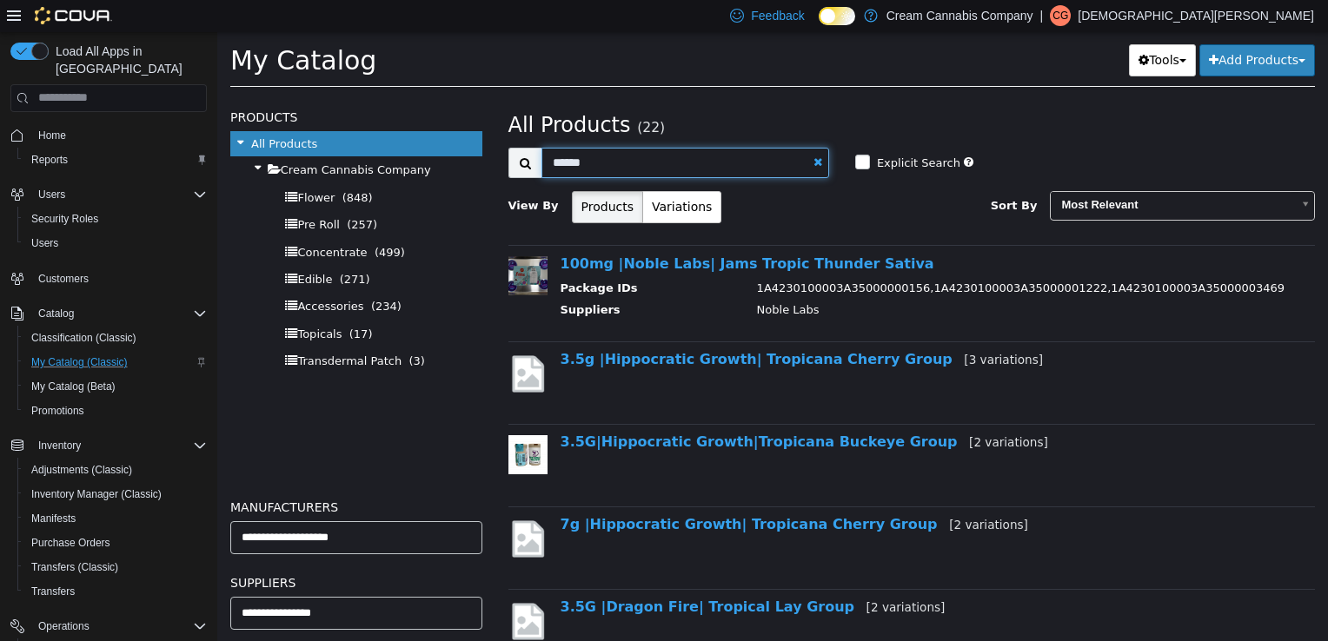
drag, startPoint x: 653, startPoint y: 153, endPoint x: 542, endPoint y: 164, distance: 110.9
click at [542, 164] on input "******" at bounding box center [685, 162] width 288 height 30
type input "**********"
select select "**********"
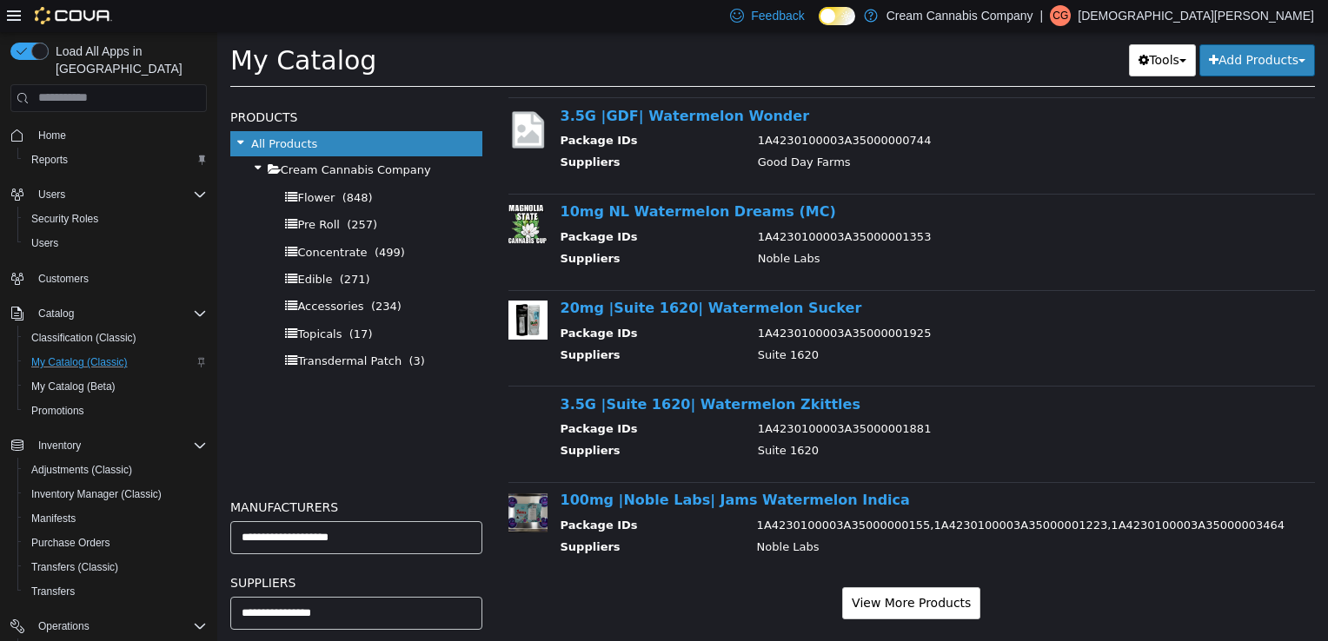
scroll to position [1605, 0]
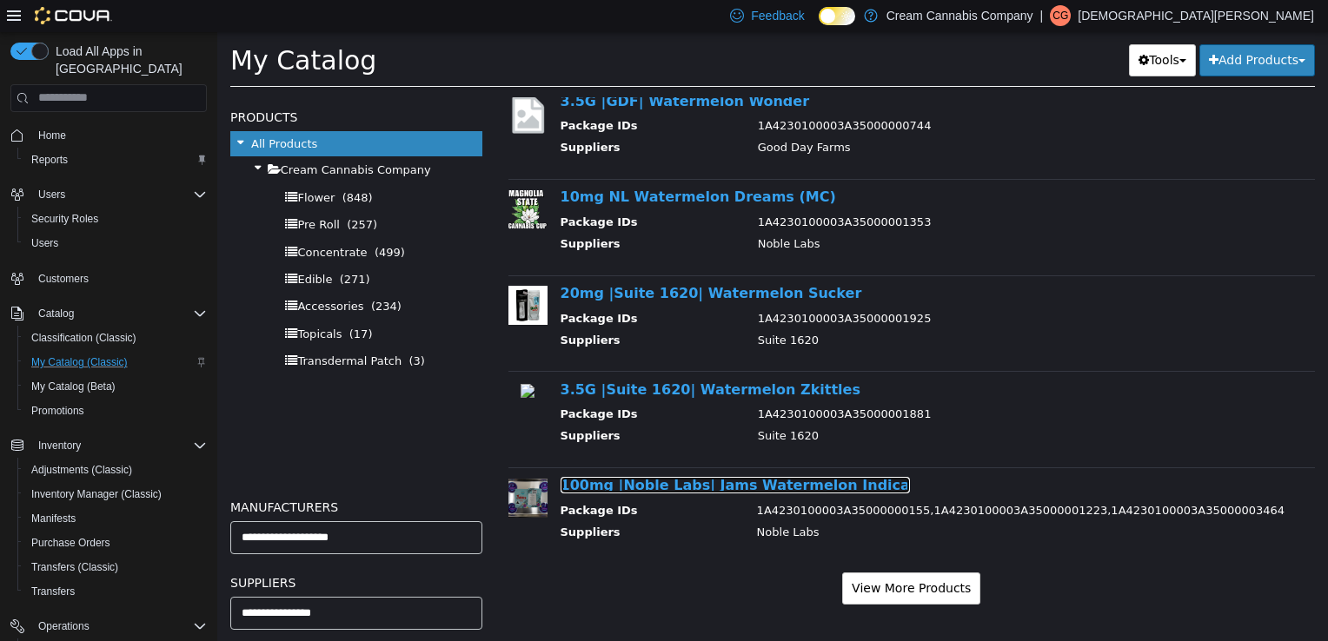
click at [719, 484] on link "100mg |Noble Labs| Jams Watermelon Indica" at bounding box center [734, 484] width 349 height 17
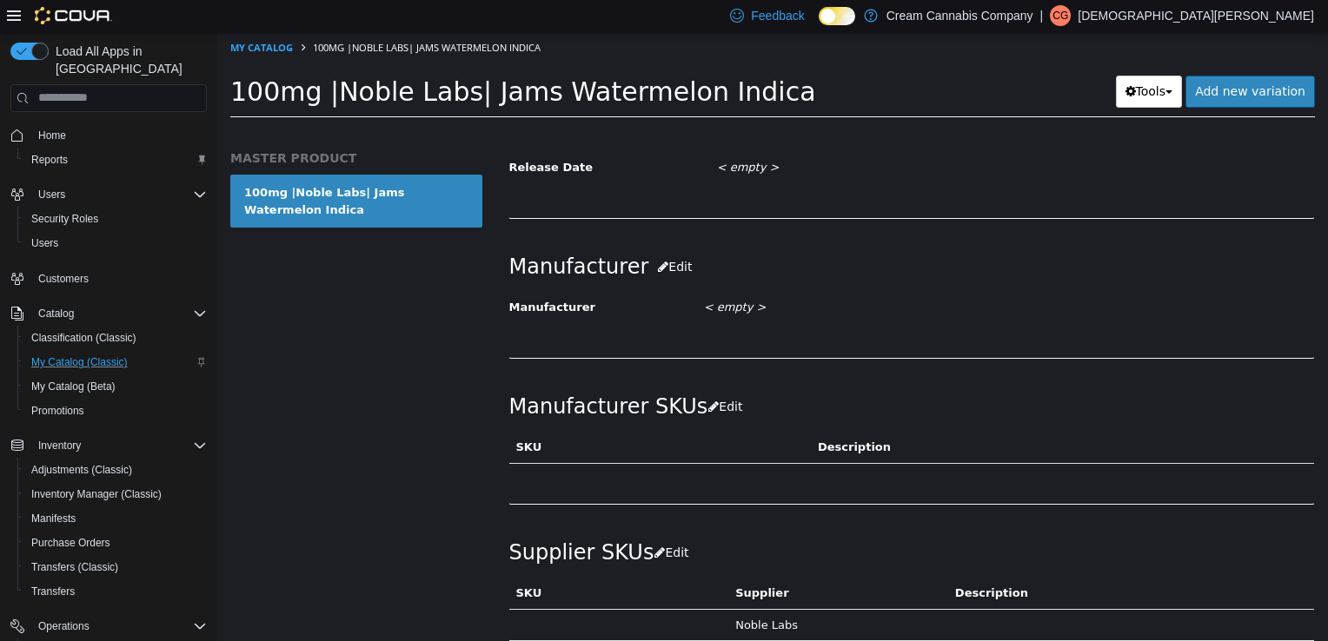
scroll to position [1076, 0]
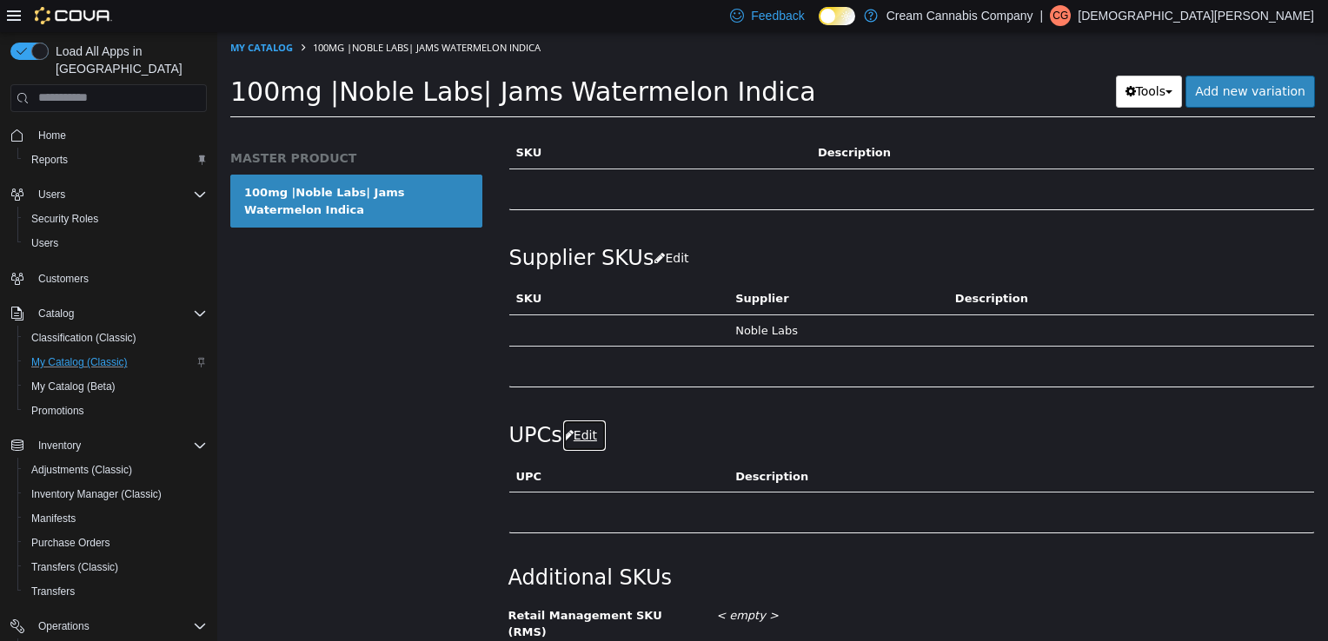
click at [593, 433] on button "Edit" at bounding box center [584, 435] width 44 height 32
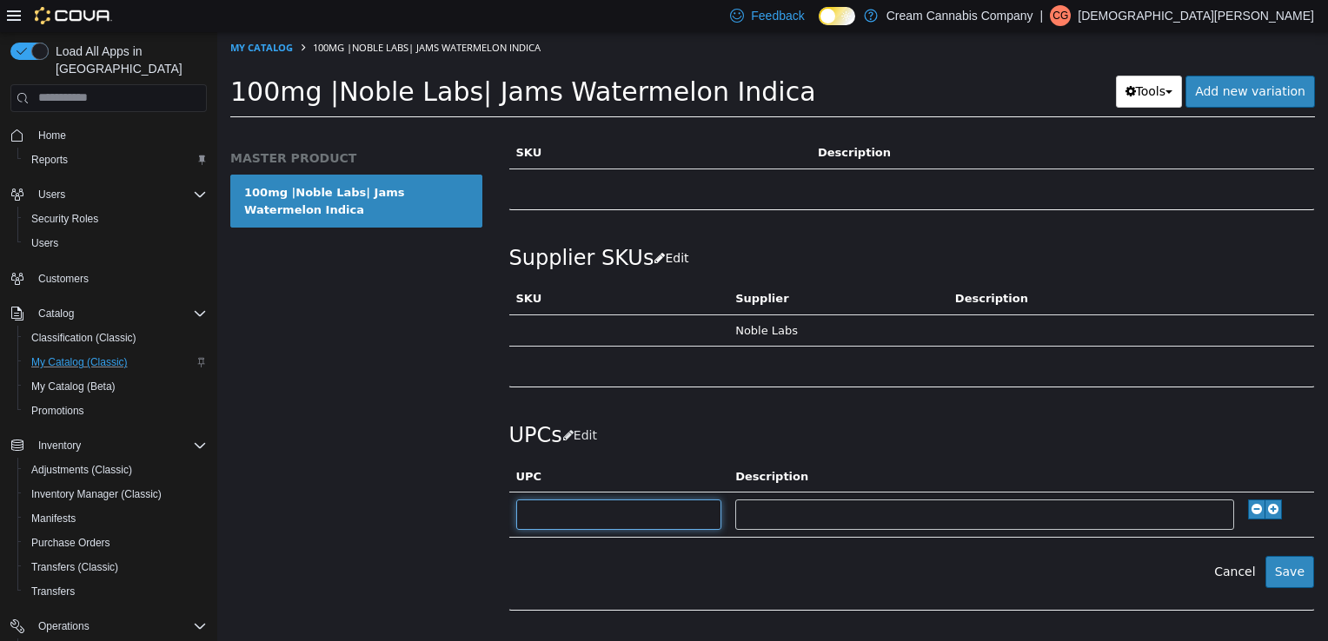
click at [570, 510] on input "text" at bounding box center [619, 514] width 206 height 30
type input "**********"
click at [1269, 568] on button "Save" at bounding box center [1289, 571] width 49 height 32
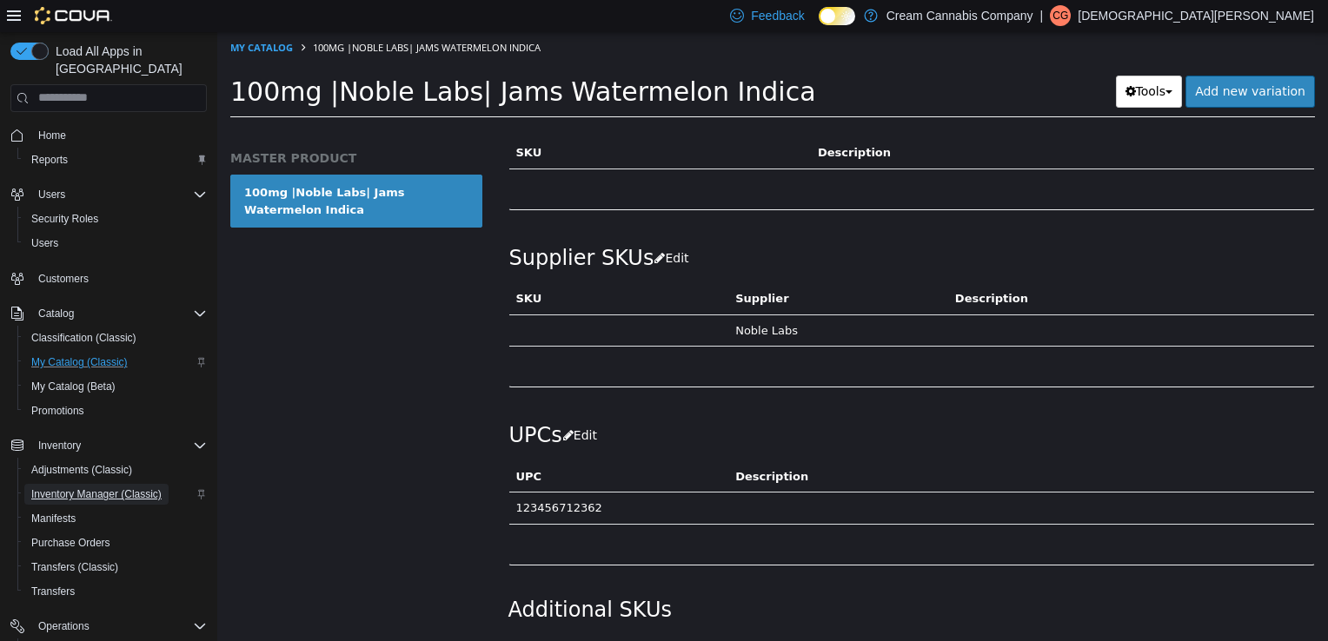
click at [109, 487] on span "Inventory Manager (Classic)" at bounding box center [96, 494] width 130 height 14
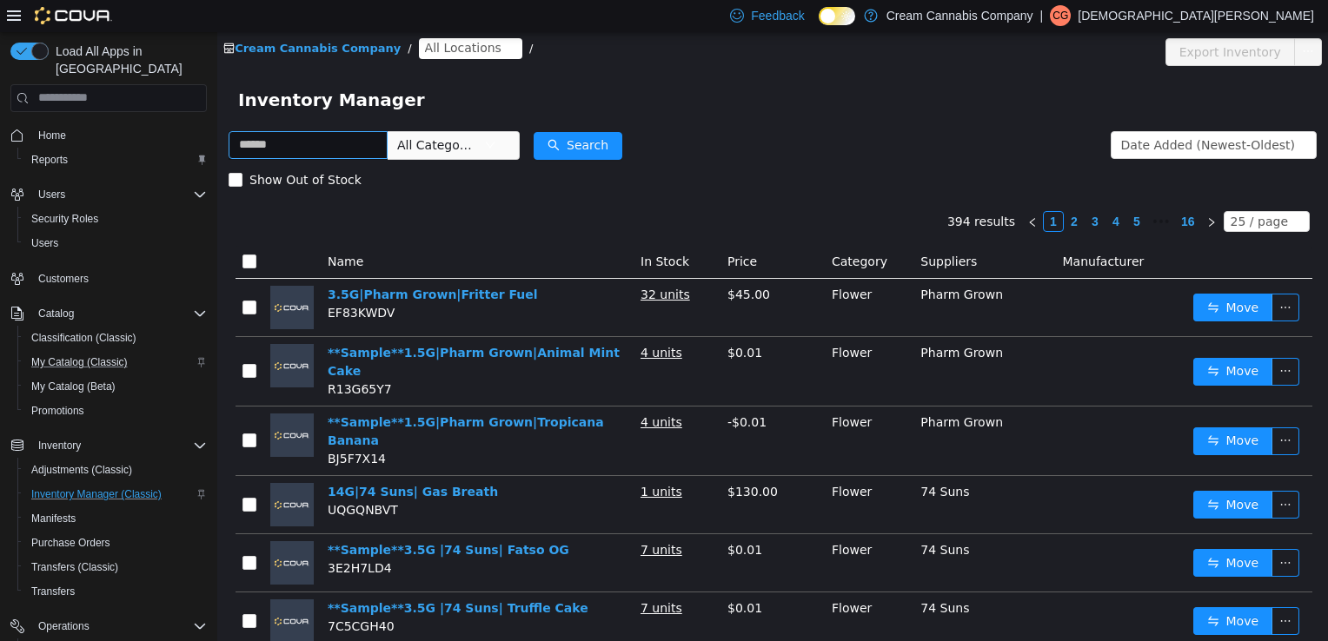
click at [335, 140] on input "text" at bounding box center [308, 144] width 159 height 28
type input "*****"
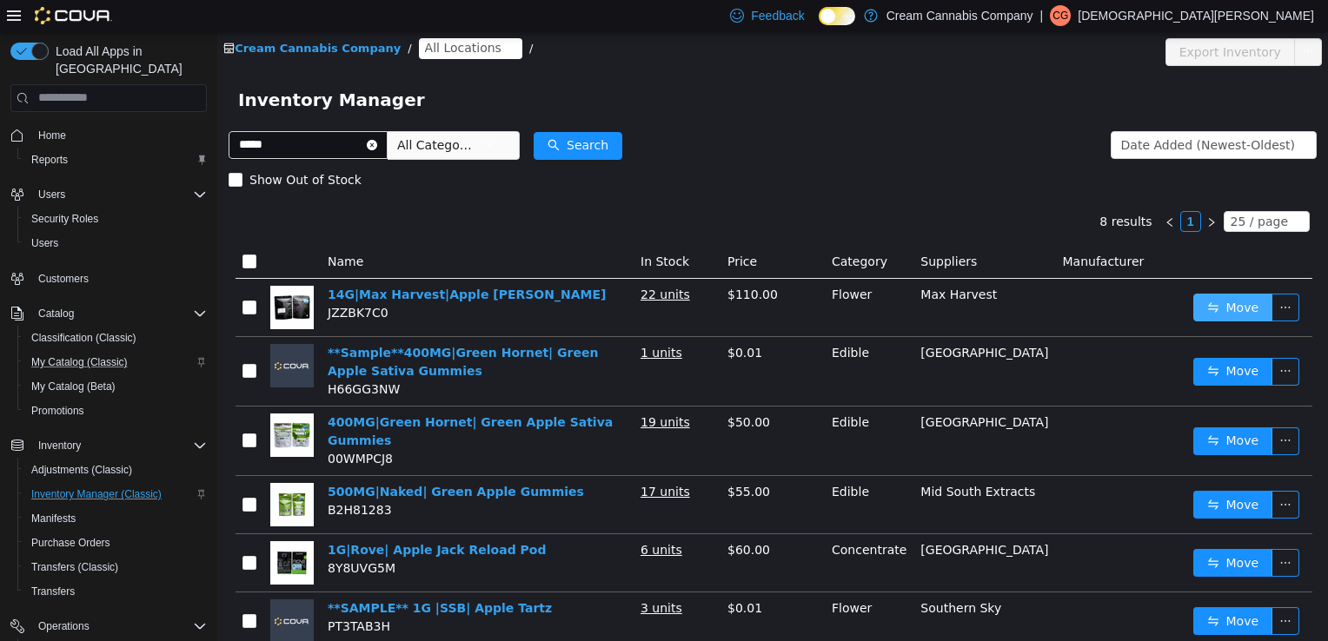
click at [1199, 305] on button "Move" at bounding box center [1233, 307] width 80 height 28
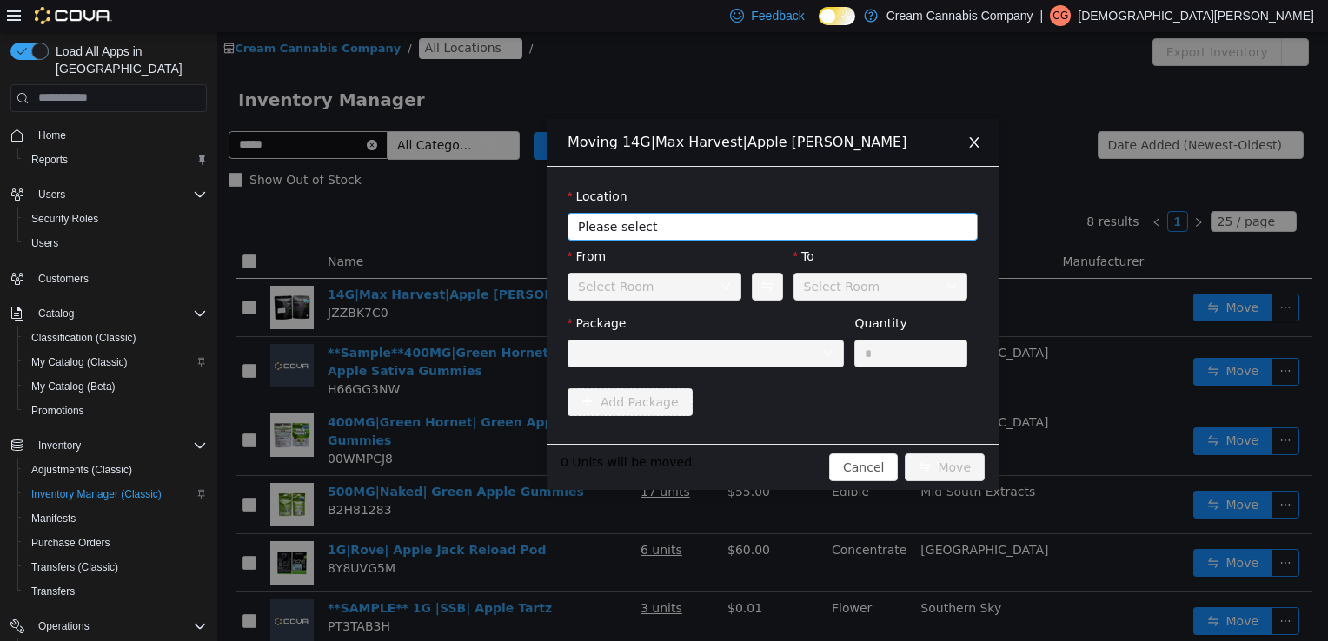
click at [699, 233] on span "Please select" at bounding box center [763, 225] width 370 height 17
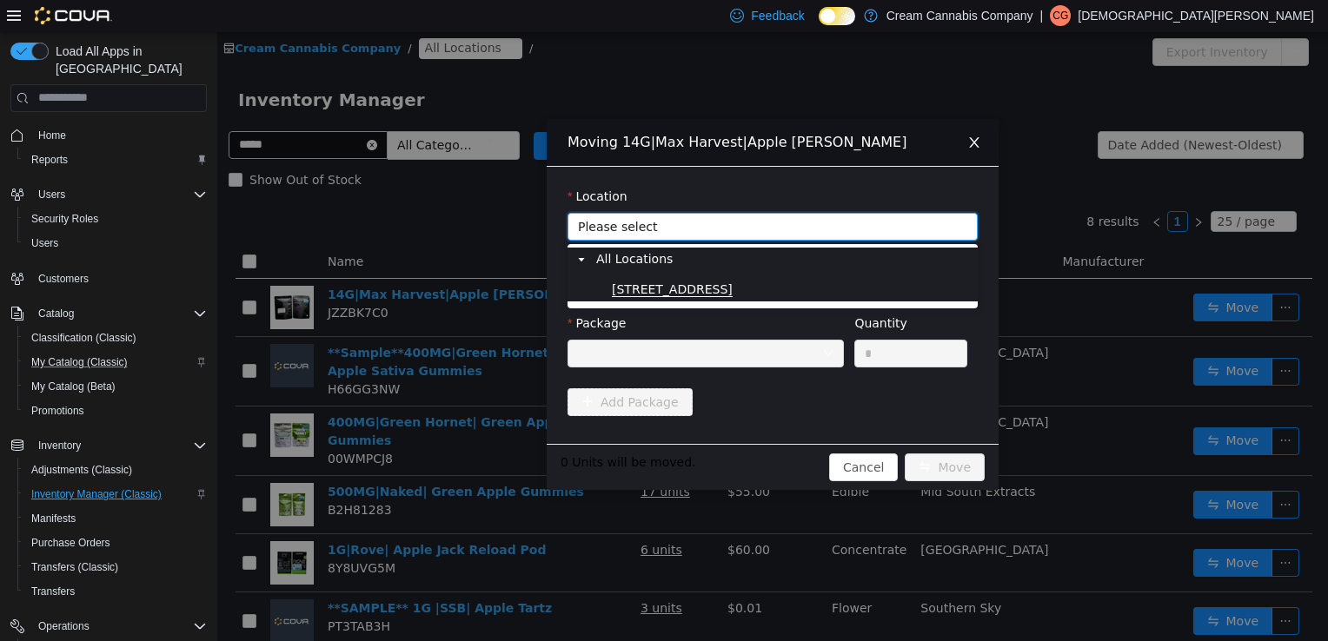
click at [685, 287] on span "[STREET_ADDRESS]" at bounding box center [672, 289] width 121 height 15
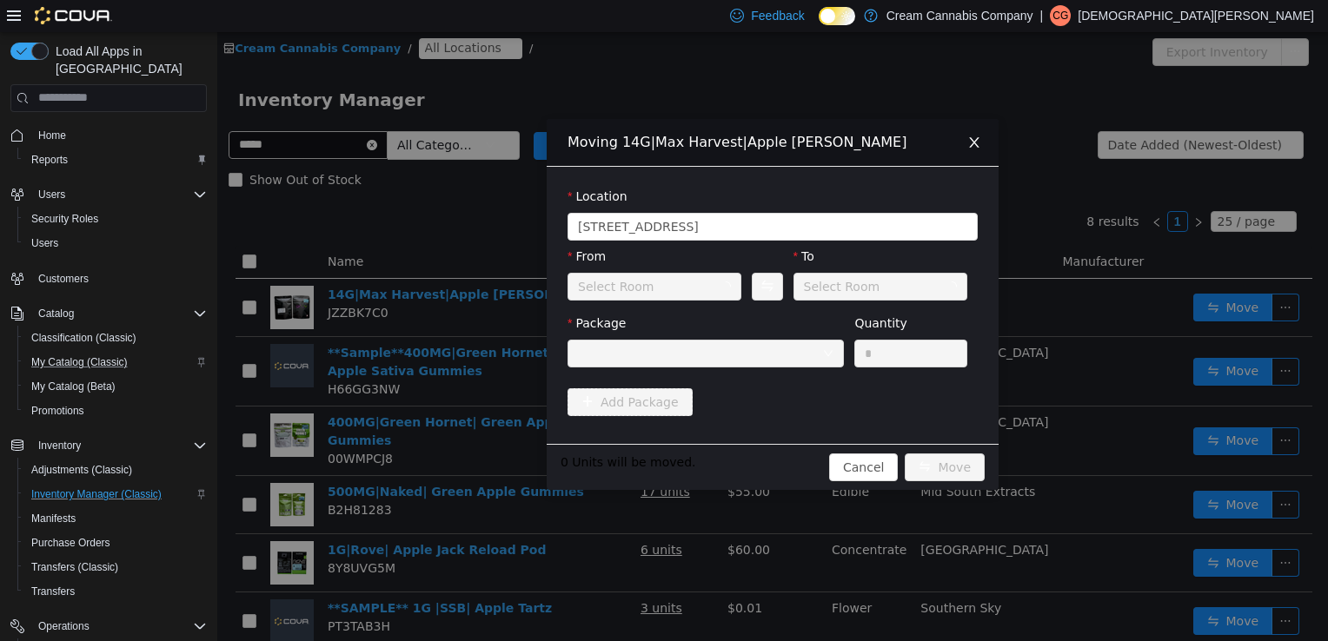
click at [691, 297] on div "Select Room" at bounding box center [649, 286] width 142 height 26
click at [692, 297] on div "Safe Room" at bounding box center [649, 286] width 142 height 26
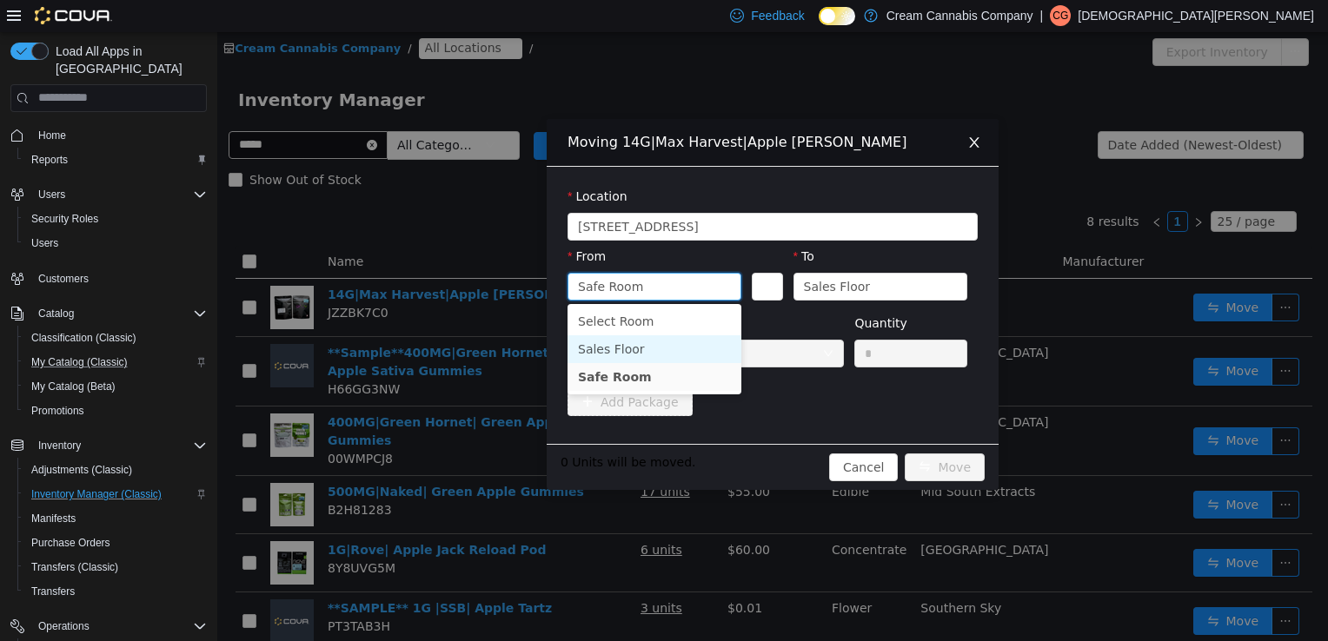
click at [619, 348] on li "Sales Floor" at bounding box center [654, 349] width 174 height 28
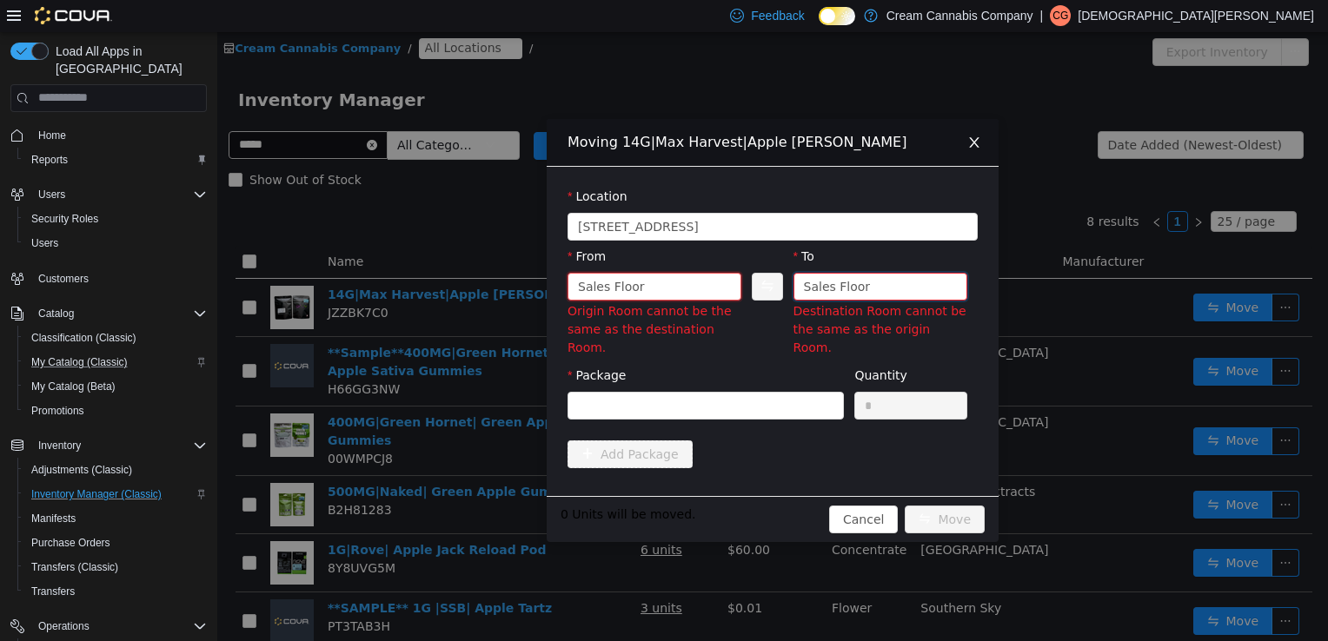
click at [900, 277] on div "Sales Floor" at bounding box center [875, 286] width 142 height 26
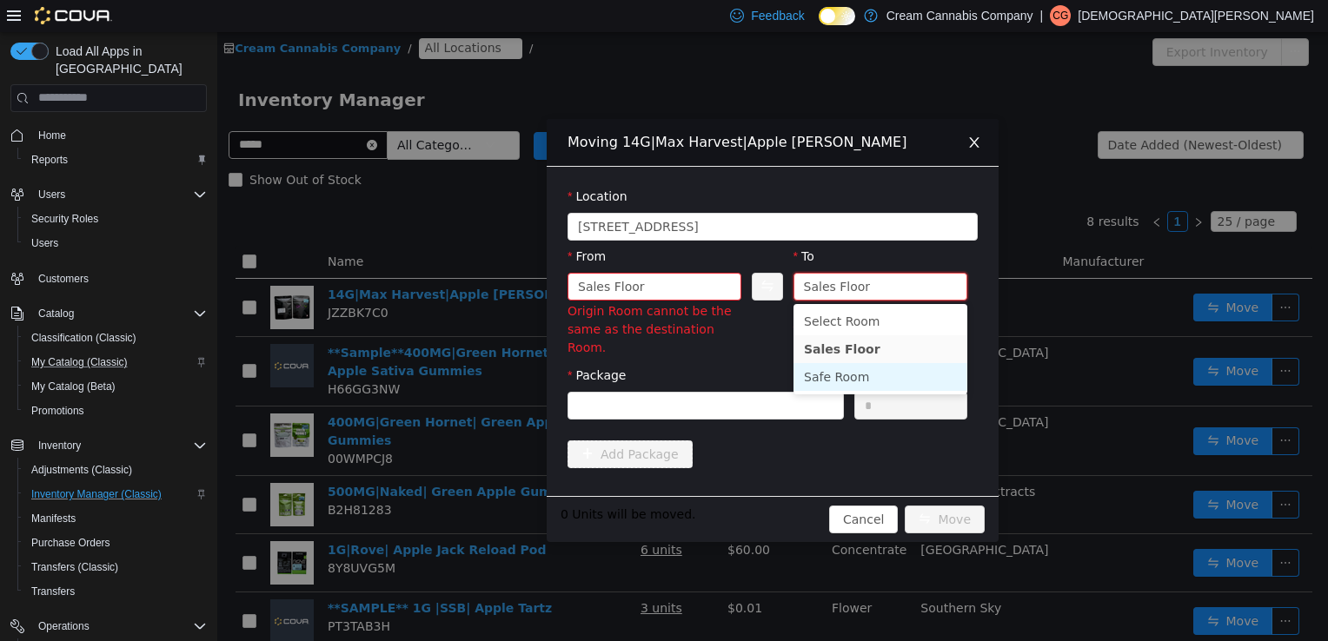
click at [835, 379] on li "Safe Room" at bounding box center [880, 376] width 174 height 28
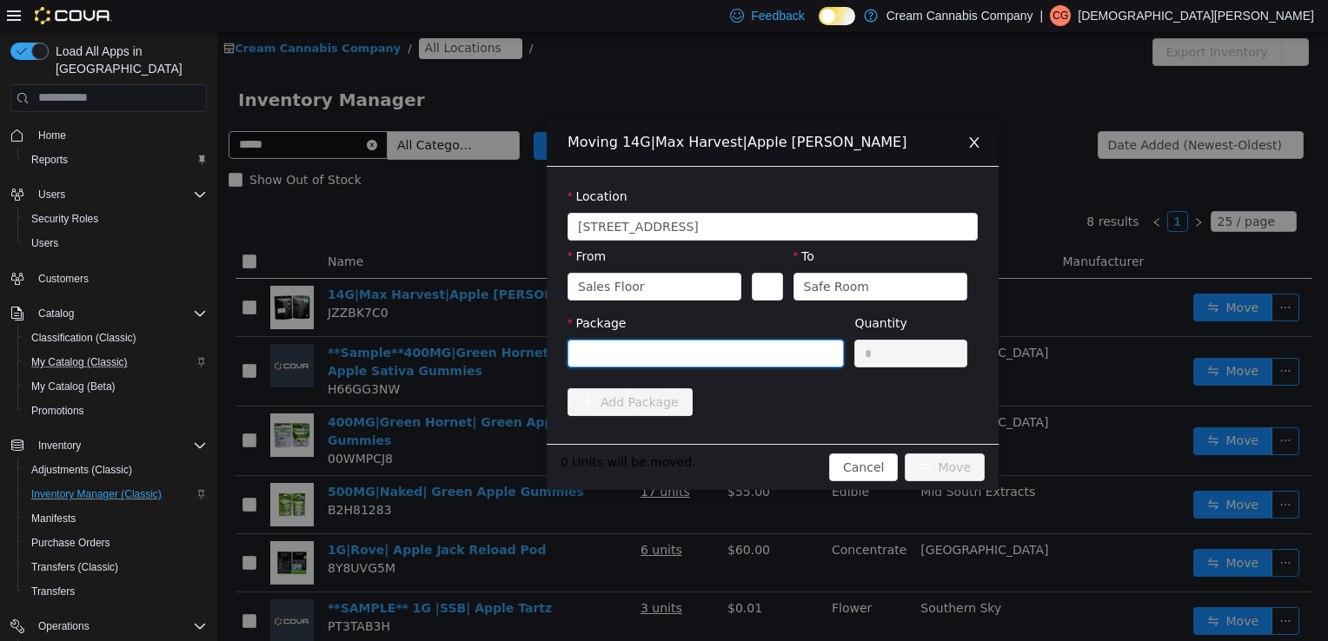
click at [762, 340] on div at bounding box center [700, 353] width 244 height 26
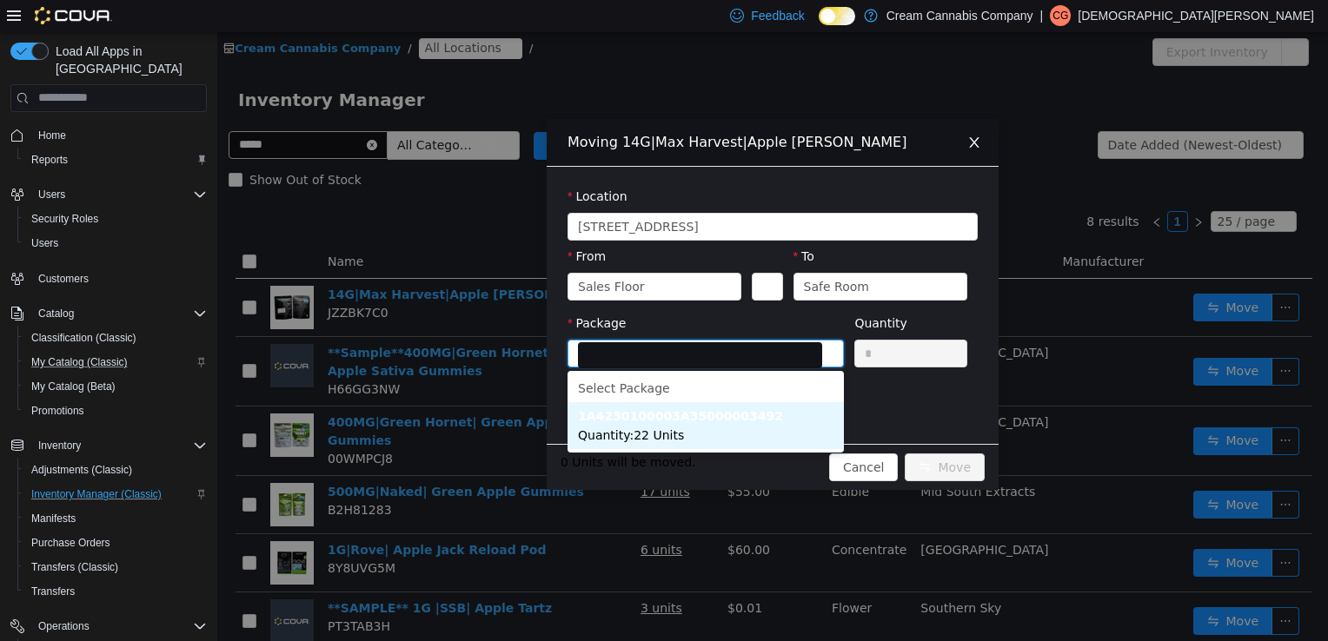
click at [631, 432] on span "Quantity : 22 Units" at bounding box center [631, 434] width 106 height 14
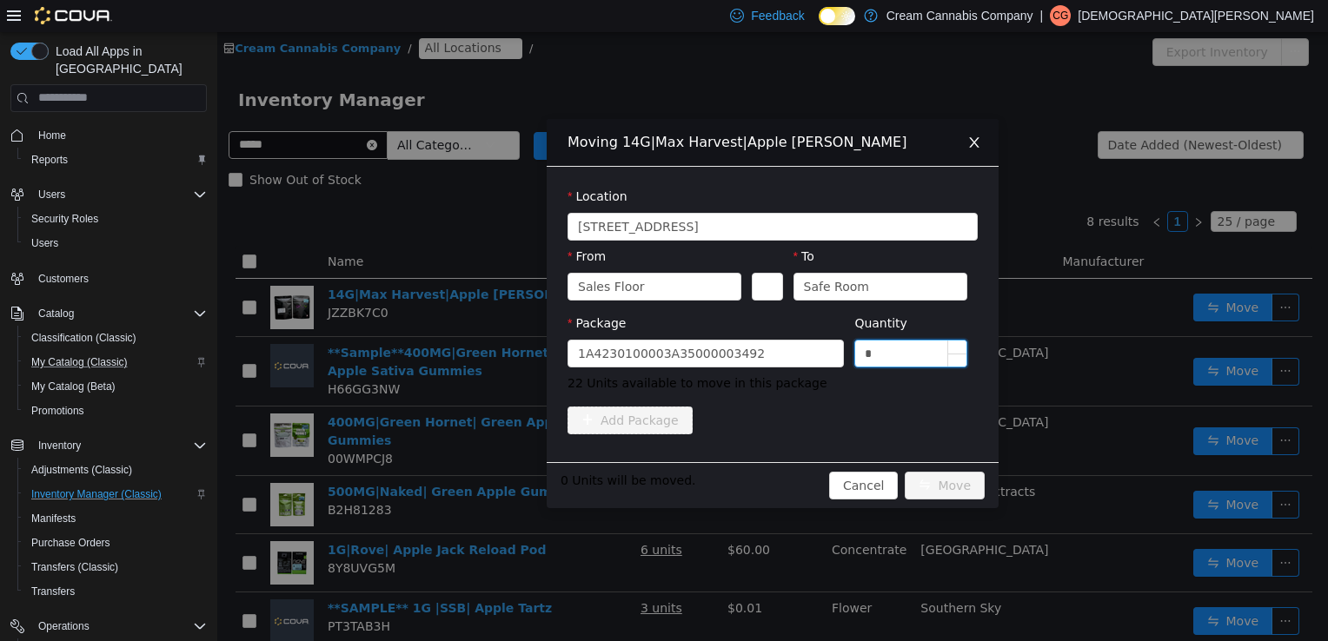
click at [884, 358] on input "*" at bounding box center [910, 353] width 111 height 26
type input "*"
click at [965, 481] on button "Move" at bounding box center [944, 485] width 80 height 28
